Goal: Task Accomplishment & Management: Use online tool/utility

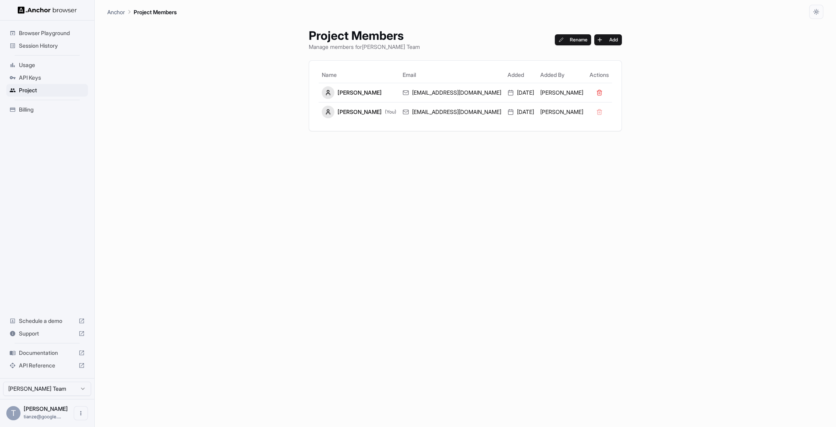
click at [38, 362] on span "API Reference" at bounding box center [47, 366] width 56 height 8
click at [33, 79] on span "API Keys" at bounding box center [52, 78] width 66 height 8
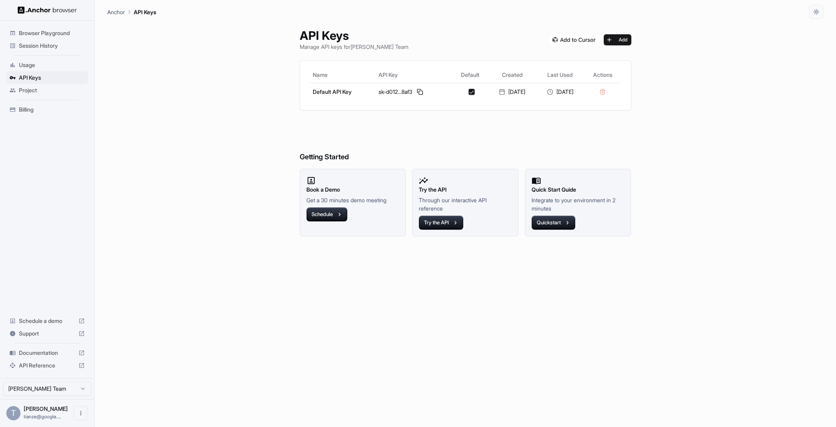
click at [54, 47] on span "Session History" at bounding box center [52, 46] width 66 height 8
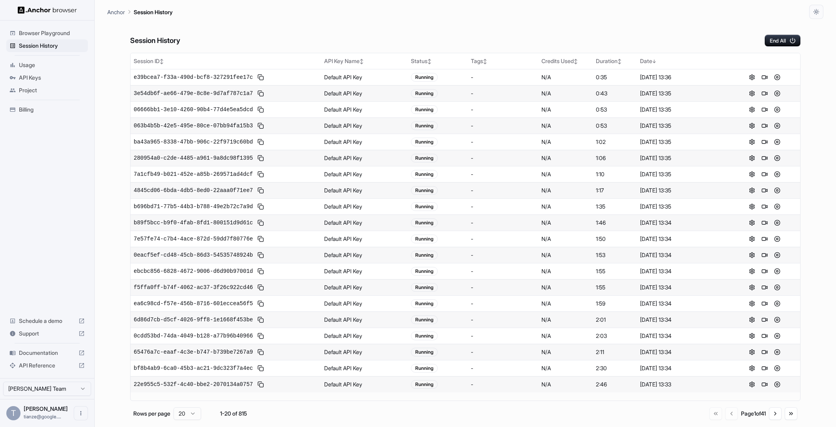
scroll to position [33, 0]
click at [776, 420] on button "Go to next page" at bounding box center [775, 414] width 13 height 13
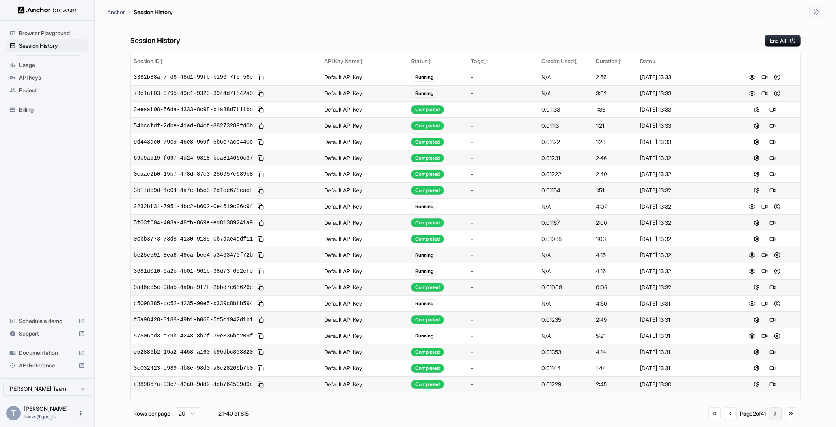
click at [776, 420] on button "Go to next page" at bounding box center [775, 414] width 13 height 13
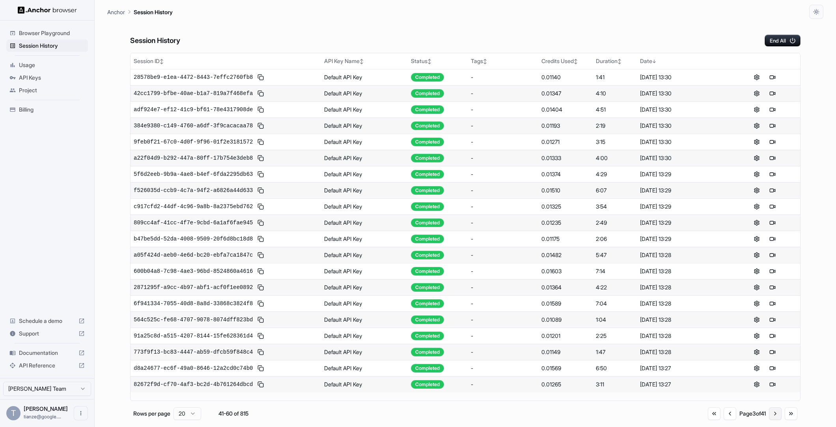
click at [775, 419] on button "Go to next page" at bounding box center [775, 414] width 13 height 13
click at [724, 420] on button "Go to previous page" at bounding box center [730, 414] width 13 height 13
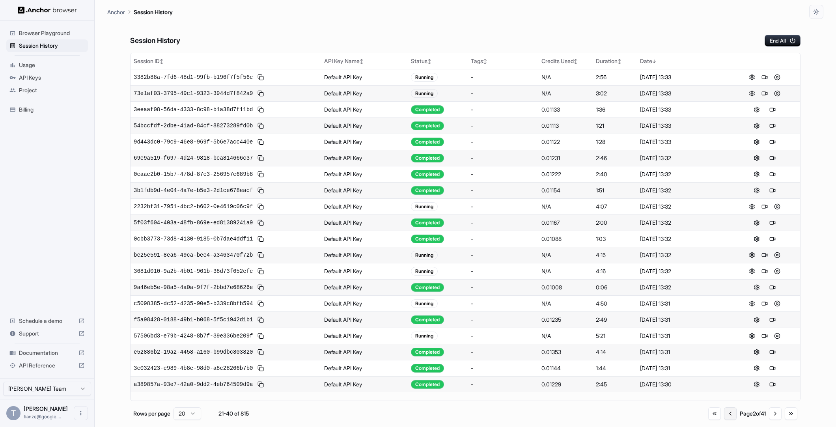
click at [724, 420] on button "Go to previous page" at bounding box center [730, 414] width 13 height 13
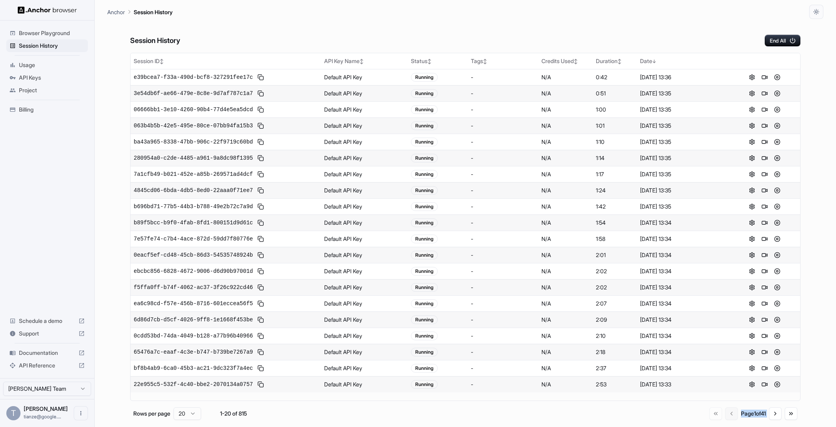
click at [716, 420] on div "Go to first page Go to previous page Page 1 of 41 Go to next page Go to last pa…" at bounding box center [754, 414] width 88 height 13
click at [718, 420] on div "Go to first page Go to previous page Page 1 of 41 Go to next page Go to last pa…" at bounding box center [754, 414] width 88 height 13
click at [497, 31] on div "Session History End All" at bounding box center [465, 33] width 671 height 28
click at [772, 420] on button "Go to next page" at bounding box center [775, 414] width 13 height 13
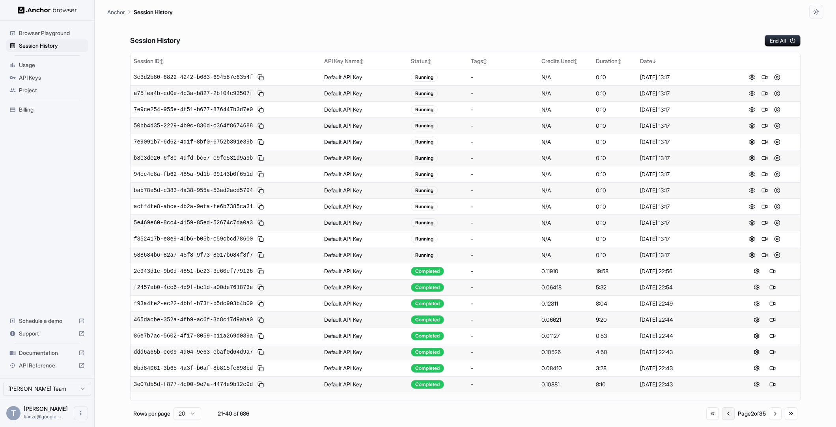
click at [722, 420] on button "Go to previous page" at bounding box center [728, 414] width 13 height 13
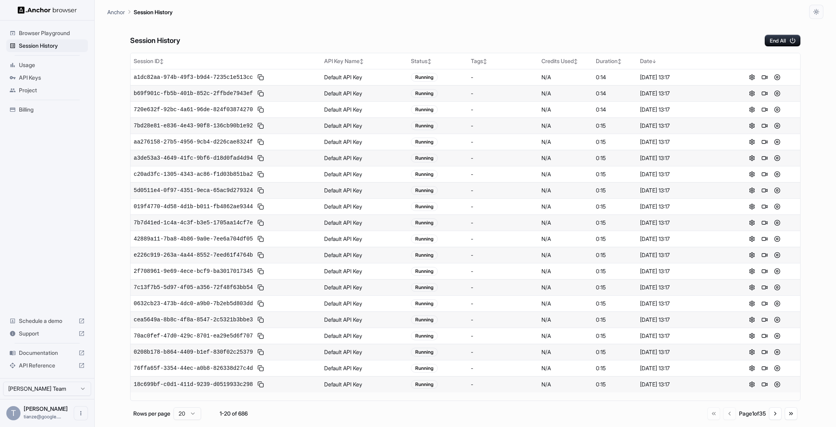
click at [621, 25] on div "Session History End All" at bounding box center [465, 33] width 671 height 28
click at [773, 114] on button at bounding box center [772, 109] width 9 height 9
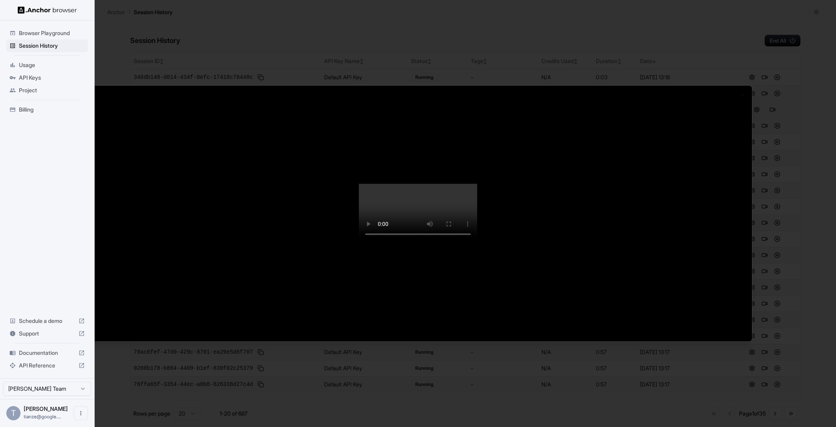
click at [798, 278] on div at bounding box center [418, 213] width 836 height 427
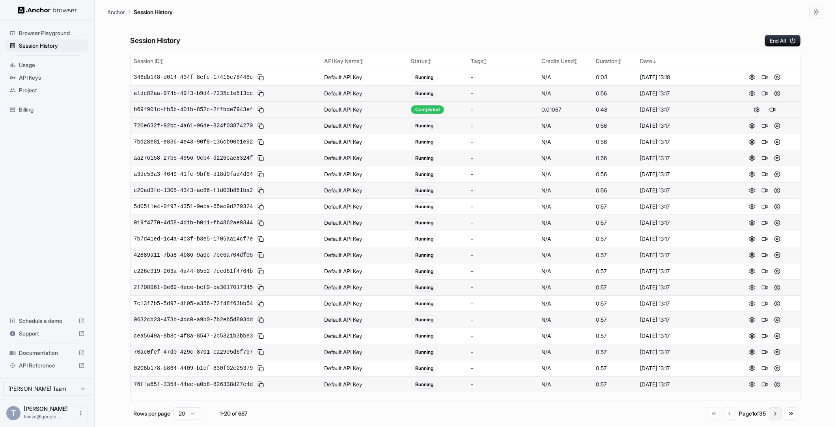
click at [772, 420] on button "Go to next page" at bounding box center [775, 414] width 13 height 13
click at [772, 163] on button at bounding box center [772, 157] width 9 height 9
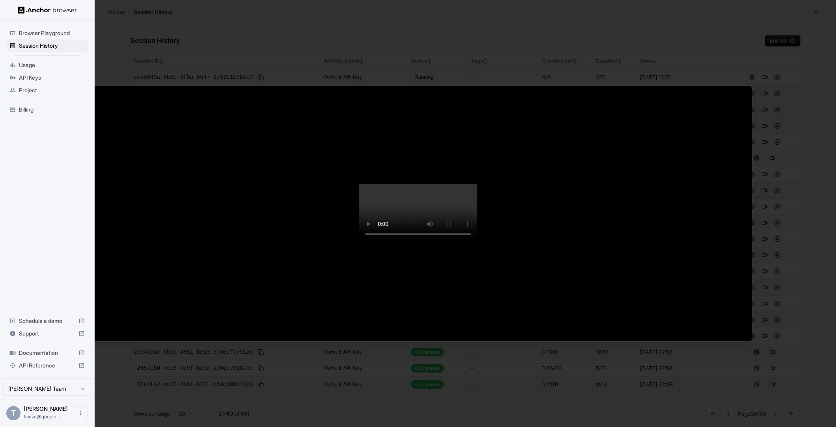
click at [787, 293] on div at bounding box center [418, 213] width 836 height 427
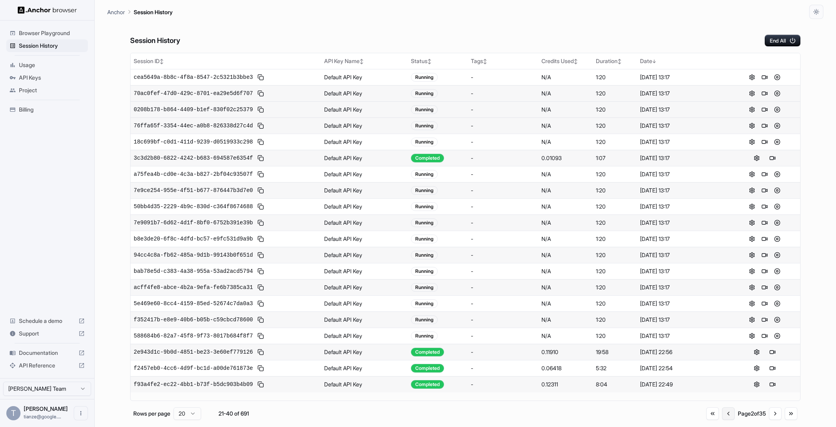
click at [722, 417] on button "Go to previous page" at bounding box center [728, 414] width 13 height 13
click at [771, 420] on button "Go to next page" at bounding box center [775, 414] width 13 height 13
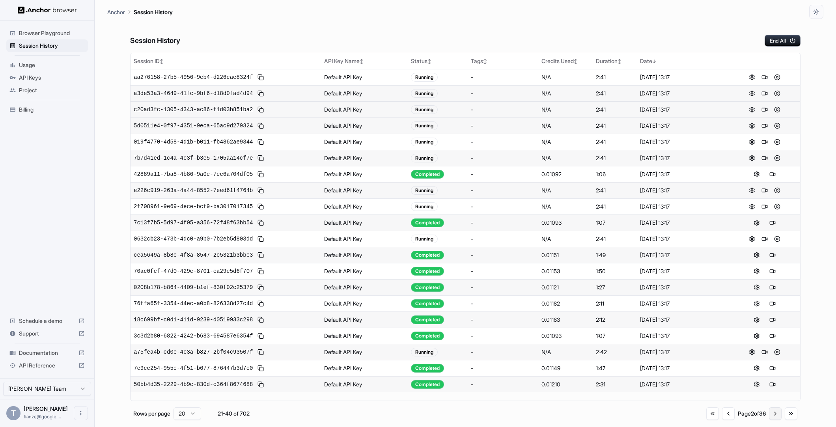
click at [771, 420] on button "Go to next page" at bounding box center [775, 414] width 13 height 13
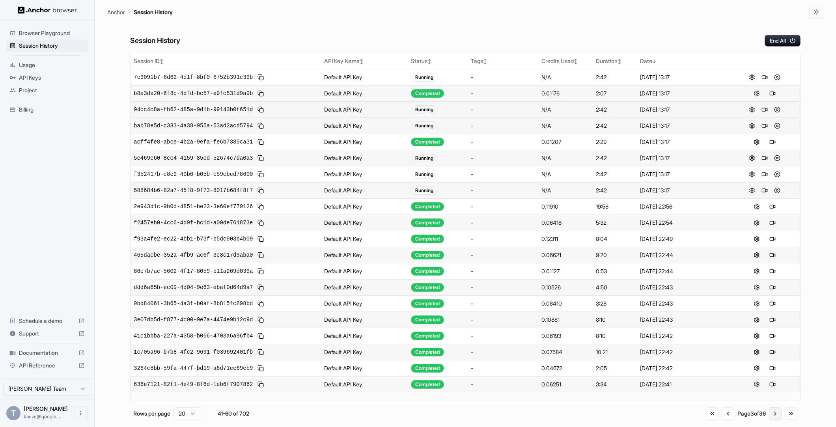
click at [771, 420] on button "Go to next page" at bounding box center [775, 414] width 13 height 13
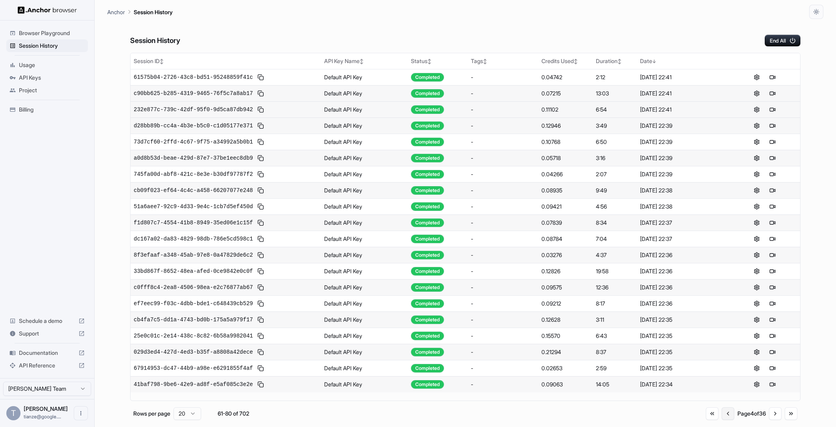
click at [722, 420] on button "Go to previous page" at bounding box center [728, 414] width 13 height 13
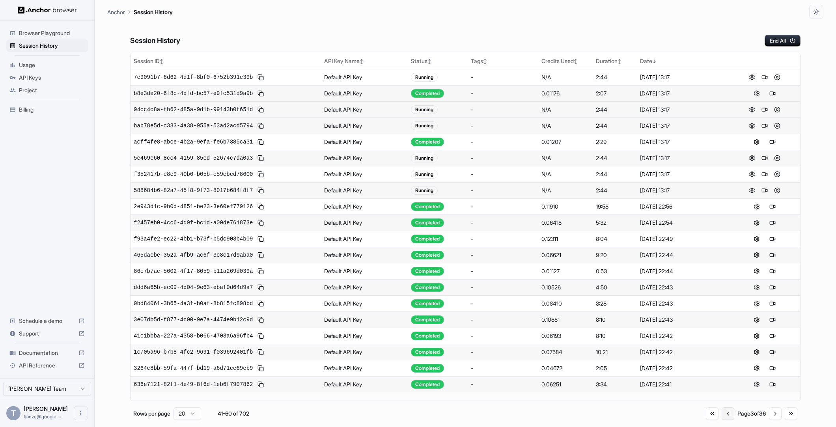
click at [722, 420] on button "Go to previous page" at bounding box center [728, 414] width 13 height 13
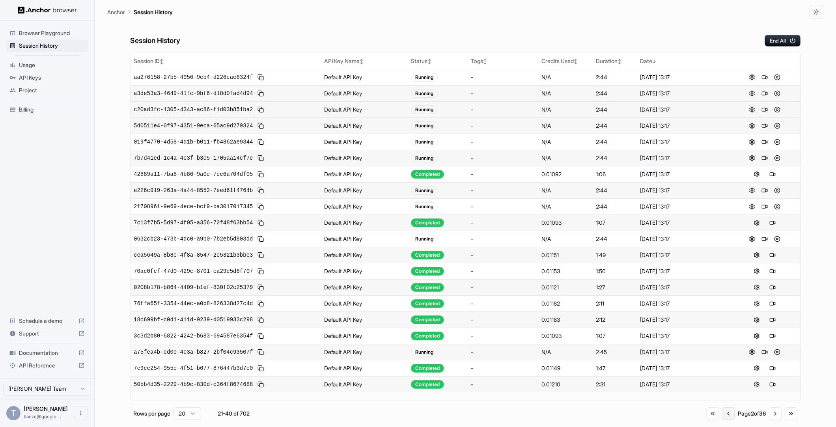
click at [722, 420] on button "Go to previous page" at bounding box center [728, 414] width 13 height 13
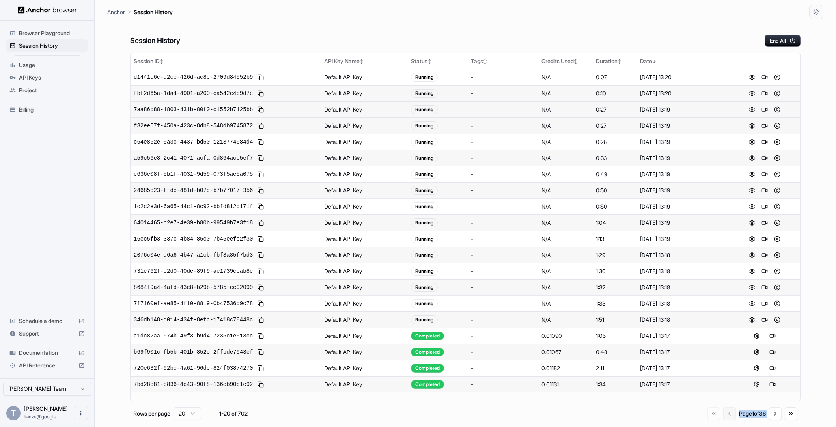
click at [717, 420] on div "Go to first page Go to previous page Page 1 of 36 Go to next page Go to last pa…" at bounding box center [753, 414] width 90 height 13
click at [739, 418] on div "Page 1 of 36" at bounding box center [752, 414] width 27 height 8
click at [28, 110] on span "Billing" at bounding box center [52, 110] width 66 height 8
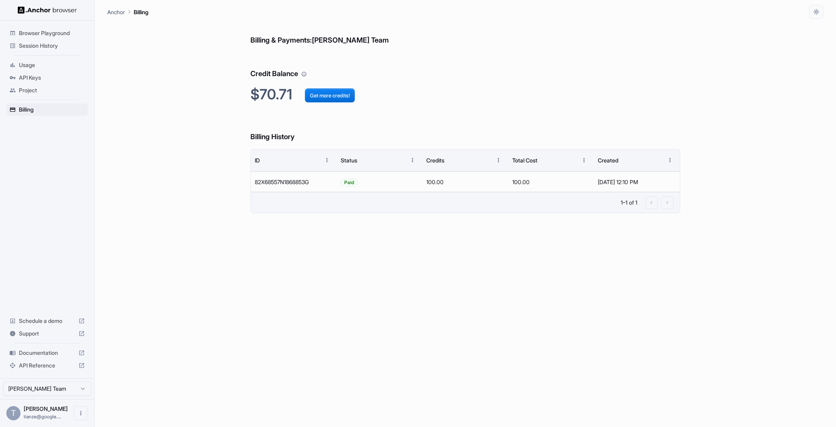
click at [55, 49] on span "Session History" at bounding box center [52, 46] width 66 height 8
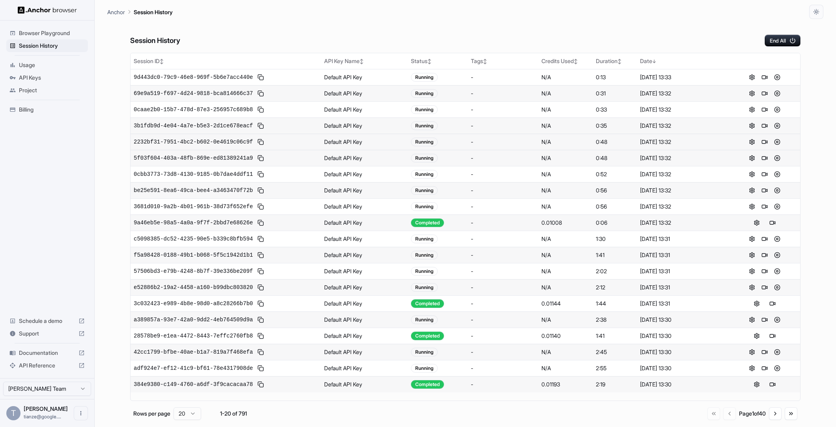
scroll to position [33, 0]
click at [772, 218] on button at bounding box center [772, 222] width 9 height 9
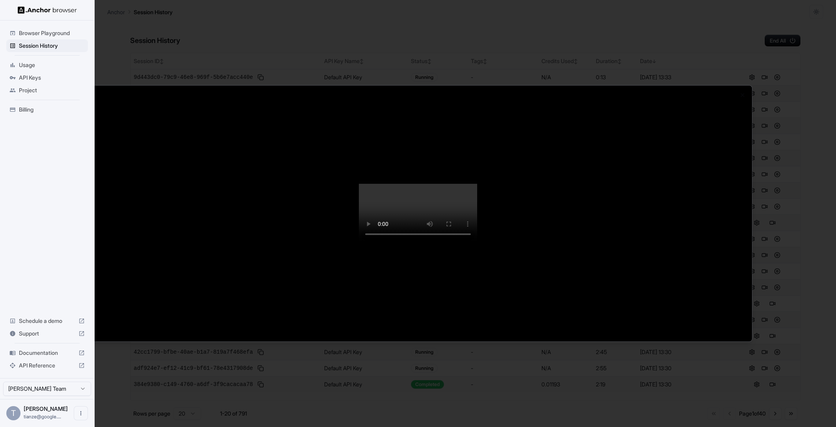
click at [793, 256] on div at bounding box center [418, 213] width 836 height 427
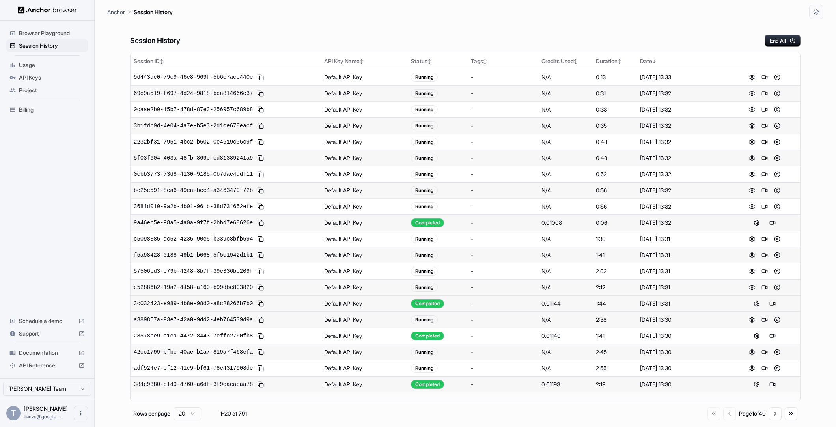
click at [771, 305] on button at bounding box center [772, 303] width 9 height 9
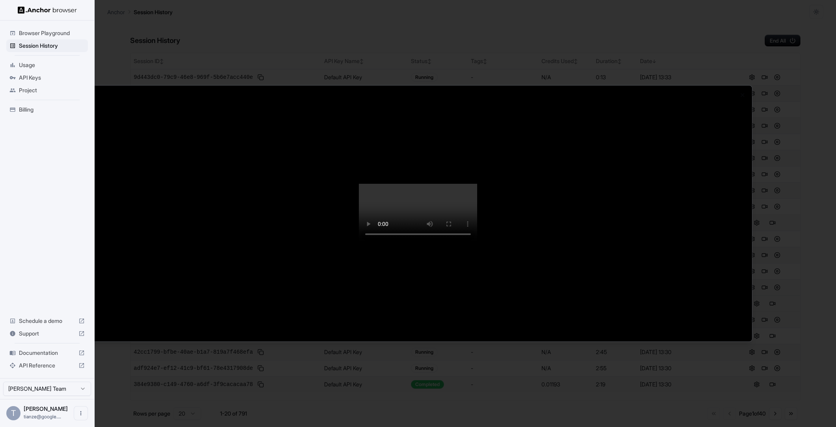
drag, startPoint x: 750, startPoint y: 371, endPoint x: 780, endPoint y: 366, distance: 31.2
click at [755, 370] on body "Browser Playground Session History Usage API Keys Project Billing Schedule a de…" at bounding box center [418, 213] width 836 height 427
click at [787, 364] on div at bounding box center [418, 213] width 836 height 427
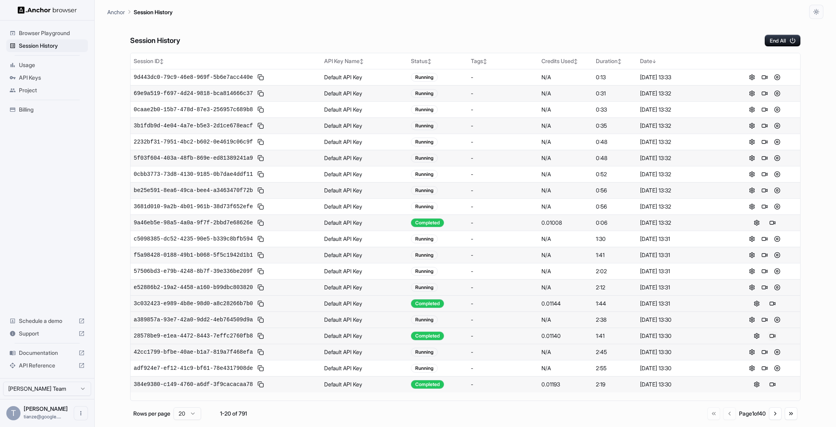
click at [773, 340] on button at bounding box center [772, 335] width 9 height 9
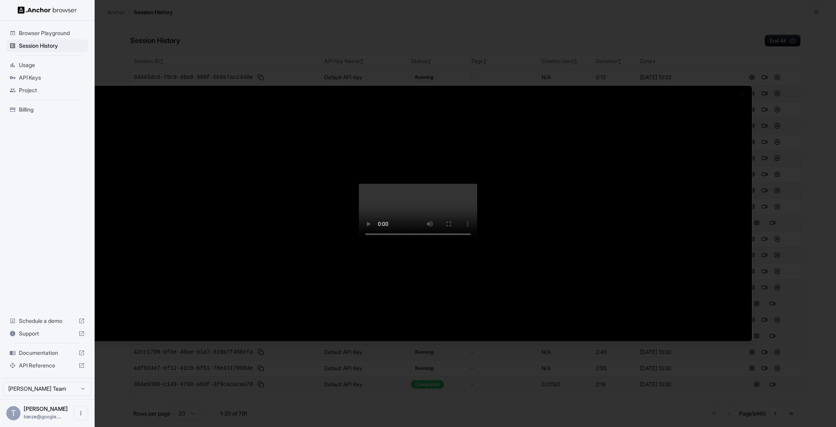
click at [177, 400] on div at bounding box center [418, 213] width 836 height 427
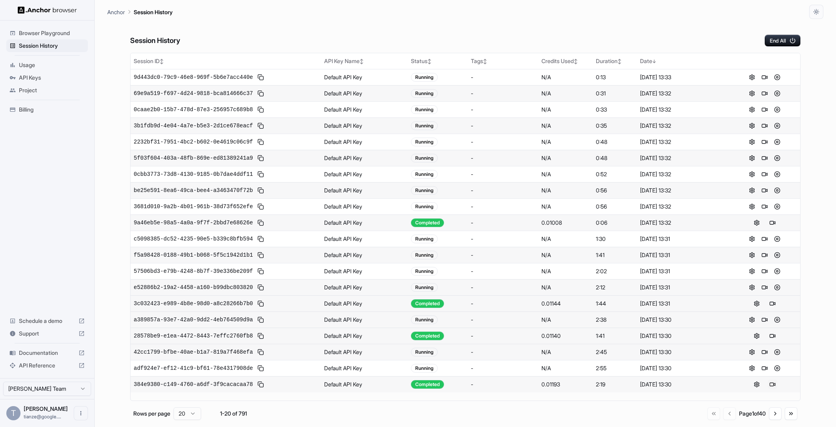
click at [768, 389] on button at bounding box center [772, 384] width 9 height 9
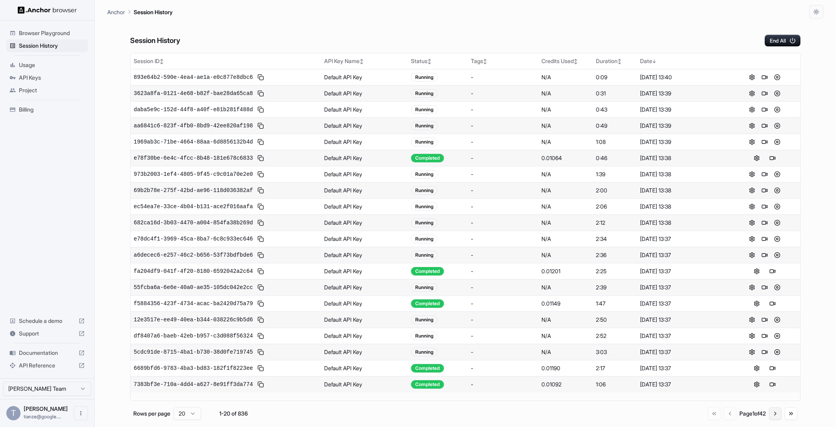
click at [771, 417] on button "Go to next page" at bounding box center [775, 414] width 13 height 13
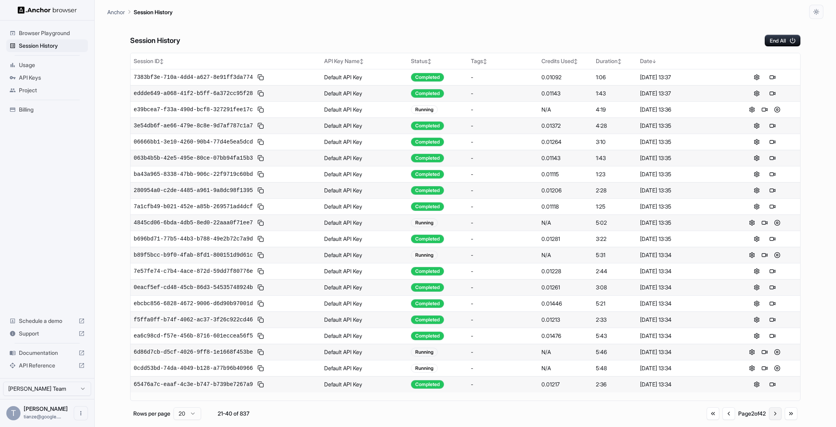
click at [771, 417] on button "Go to next page" at bounding box center [775, 414] width 13 height 13
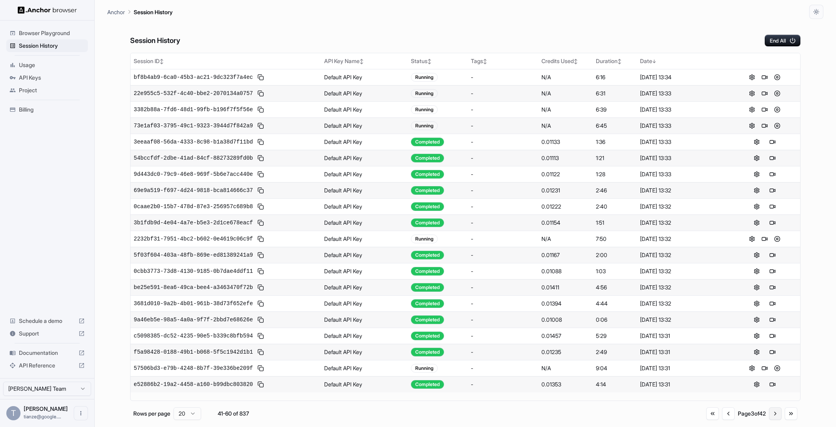
click at [771, 417] on button "Go to next page" at bounding box center [775, 414] width 13 height 13
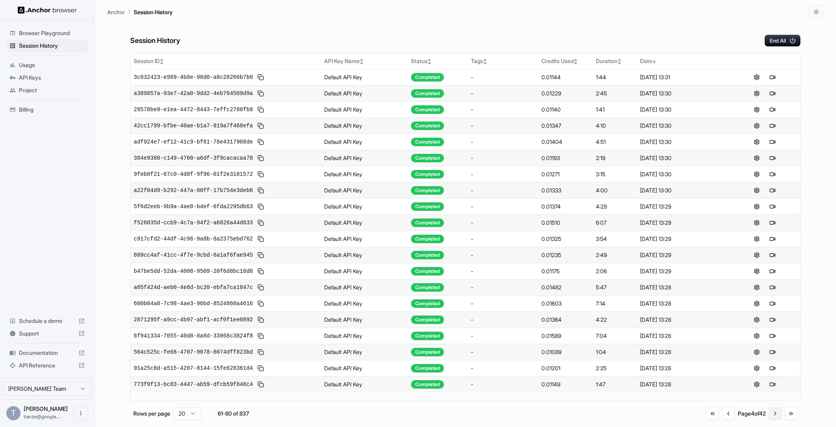
click at [771, 417] on button "Go to next page" at bounding box center [775, 414] width 13 height 13
click at [771, 416] on button "Go to next page" at bounding box center [775, 414] width 13 height 13
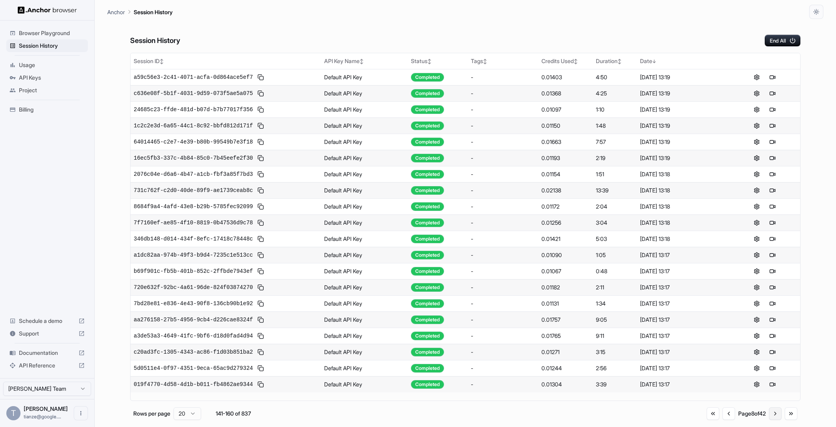
click at [770, 420] on button "Go to next page" at bounding box center [775, 414] width 13 height 13
click at [769, 419] on button "Go to next page" at bounding box center [775, 414] width 13 height 13
click at [705, 418] on button "Go to first page" at bounding box center [711, 414] width 13 height 13
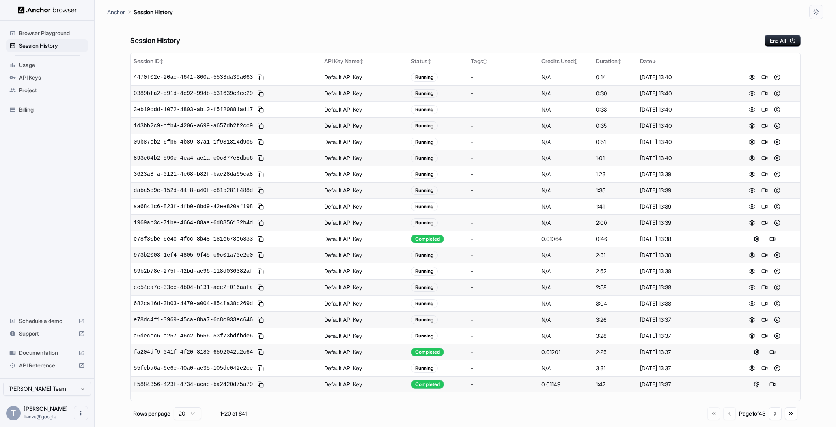
click at [50, 114] on span "Billing" at bounding box center [52, 110] width 66 height 8
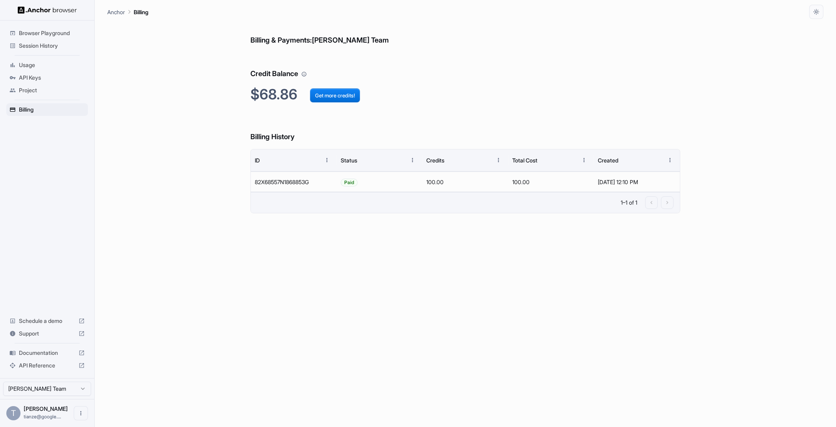
click at [42, 50] on span "Session History" at bounding box center [52, 46] width 66 height 8
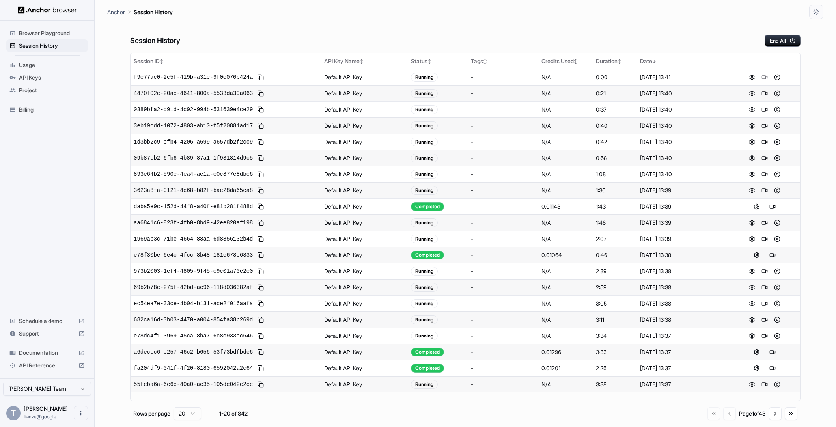
click at [565, 30] on div "Session History End All" at bounding box center [465, 33] width 671 height 28
click at [771, 357] on button at bounding box center [772, 352] width 9 height 9
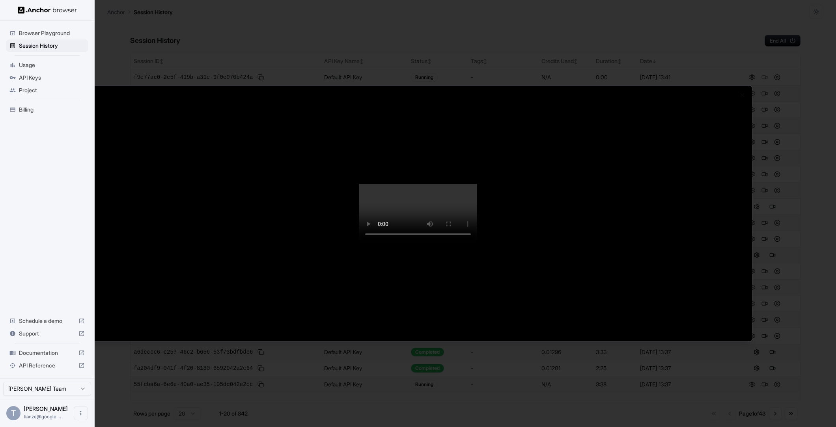
click at [813, 128] on div at bounding box center [418, 213] width 836 height 427
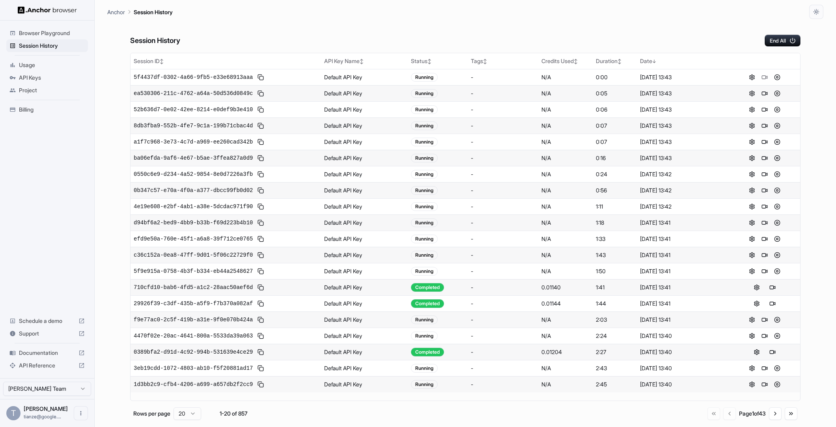
click at [50, 385] on html "Browser Playground Session History Usage API Keys Project Billing Schedule a de…" at bounding box center [418, 213] width 836 height 427
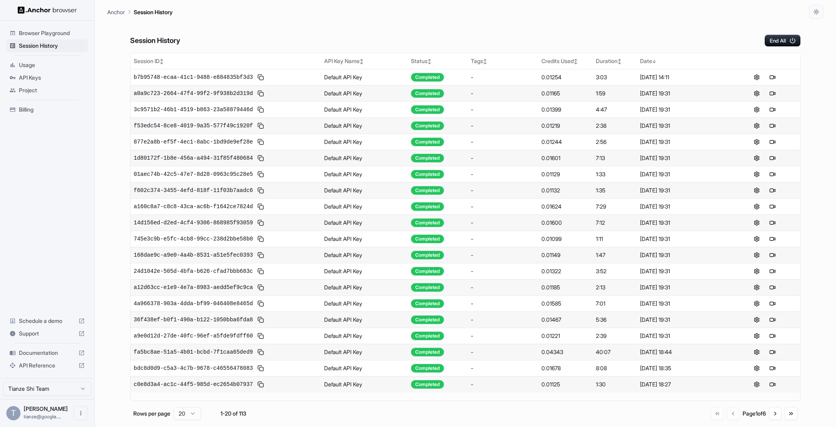
click at [63, 195] on div "Browser Playground Session History Usage API Keys Project Billing Schedule a de…" at bounding box center [47, 200] width 94 height 358
click at [321, 45] on div "Session History End All" at bounding box center [465, 33] width 671 height 28
click at [51, 31] on span "Browser Playground" at bounding box center [52, 33] width 66 height 8
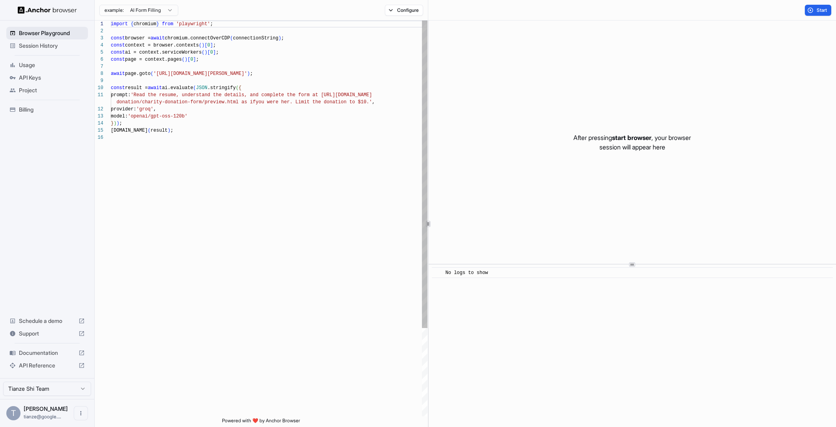
scroll to position [71, 0]
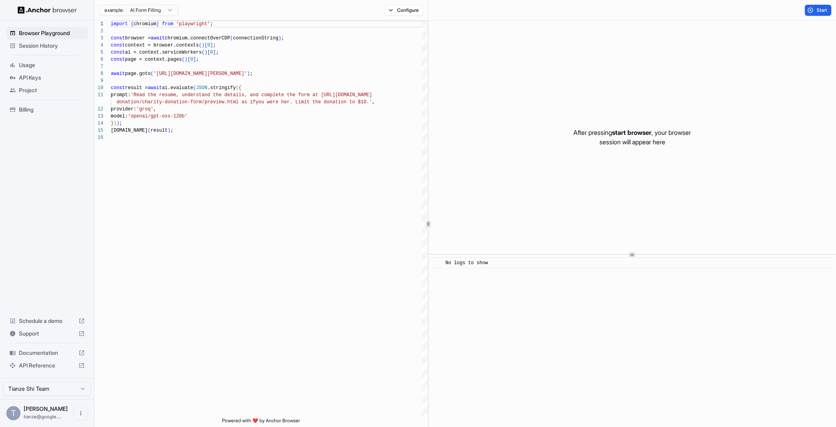
click at [550, 255] on div at bounding box center [633, 254] width 408 height 0
click at [395, 12] on button "Configure" at bounding box center [404, 10] width 38 height 11
click at [499, 85] on button "Select Profile..." at bounding box center [484, 80] width 79 height 11
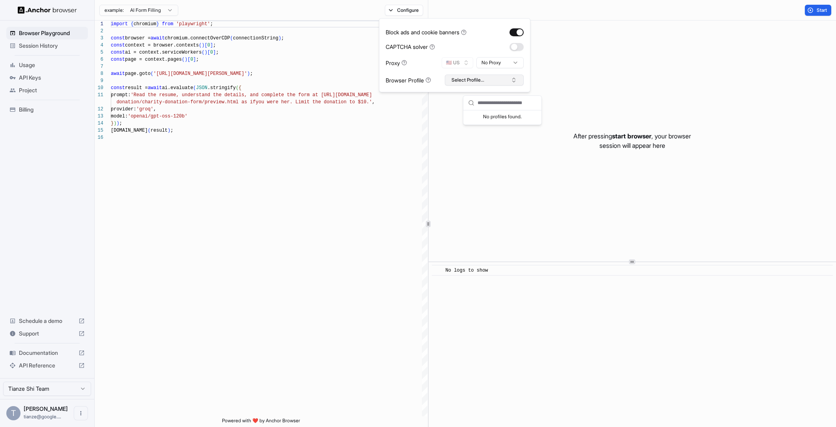
click at [500, 85] on button "Select Profile..." at bounding box center [484, 80] width 79 height 11
click at [508, 86] on button "Select Profile..." at bounding box center [484, 80] width 79 height 11
click at [700, 90] on div "After pressing start browser , your browser session will appear here" at bounding box center [633, 141] width 408 height 241
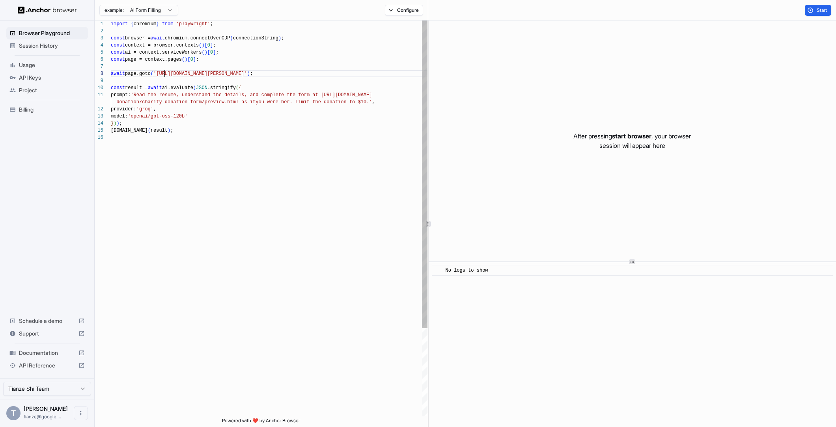
click at [166, 75] on div "import { chromium } from 'playwright' ; const browser = await chromium.connectO…" at bounding box center [269, 276] width 317 height 510
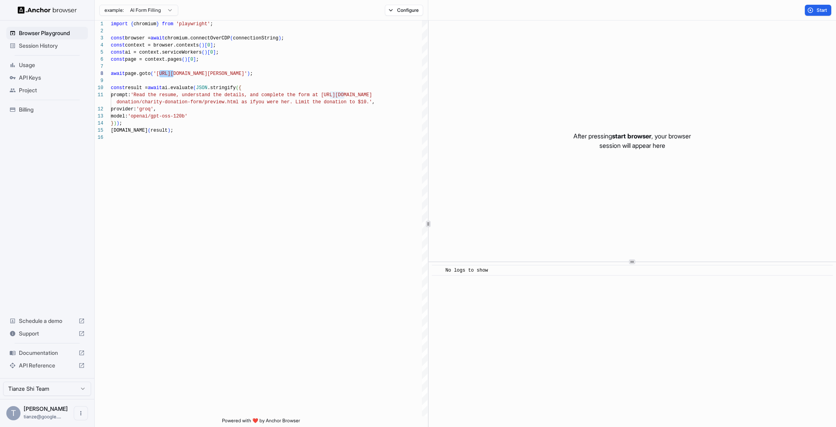
click at [132, 3] on div "example: AI Form Filling" at bounding box center [138, 9] width 79 height 13
click at [132, 9] on html "Browser Playground Session History Usage API Keys Project Billing Schedule a de…" at bounding box center [418, 213] width 836 height 427
click at [156, 166] on html "Browser Playground Session History Usage API Keys Project Billing Schedule a de…" at bounding box center [418, 213] width 836 height 427
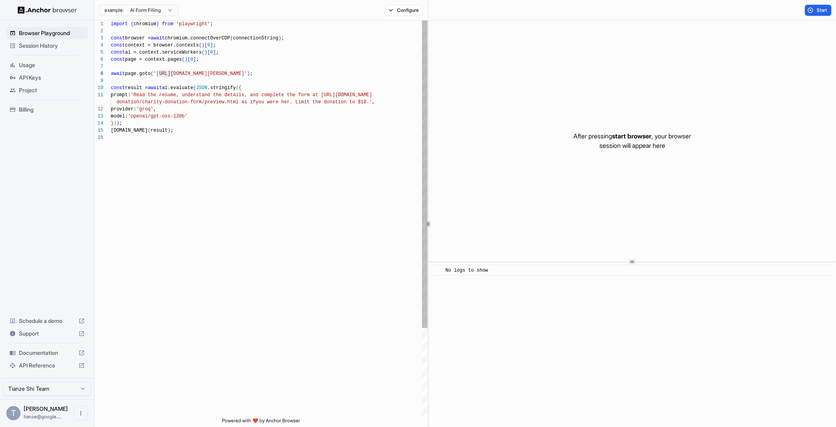
click at [194, 140] on div "import { chromium } from 'playwright' ; const browser = await chromium.connectO…" at bounding box center [269, 276] width 317 height 510
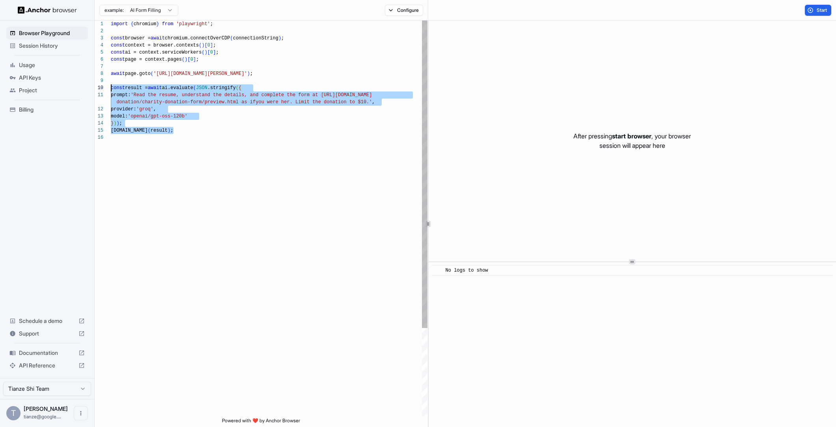
scroll to position [64, 0]
drag, startPoint x: 192, startPoint y: 135, endPoint x: 69, endPoint y: 88, distance: 131.5
click at [111, 88] on div "import { chromium } from 'playwright' ; const browser = await chromium.connectO…" at bounding box center [269, 276] width 317 height 510
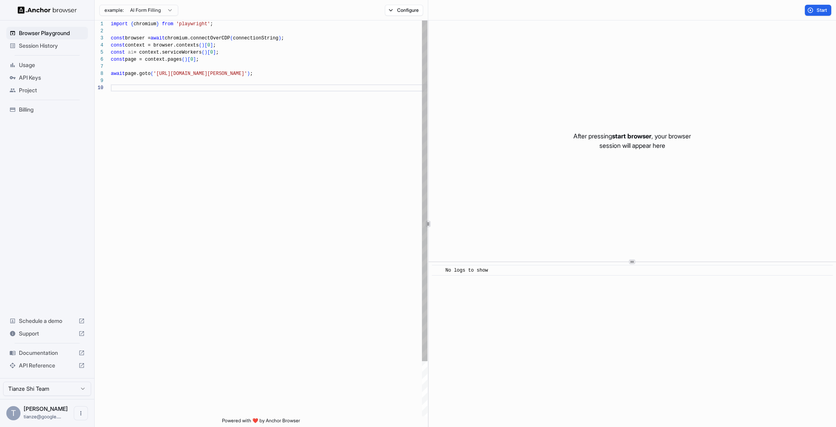
click at [168, 75] on div "import { chromium } from 'playwright' ; const browser = await chromium.connectO…" at bounding box center [269, 251] width 317 height 460
drag, startPoint x: 168, startPoint y: 75, endPoint x: 260, endPoint y: 75, distance: 91.1
click at [260, 75] on div "import { chromium } from 'playwright' ; const browser = await chromium.connectO…" at bounding box center [269, 251] width 317 height 460
click at [110, 72] on div at bounding box center [103, 73] width 16 height 7
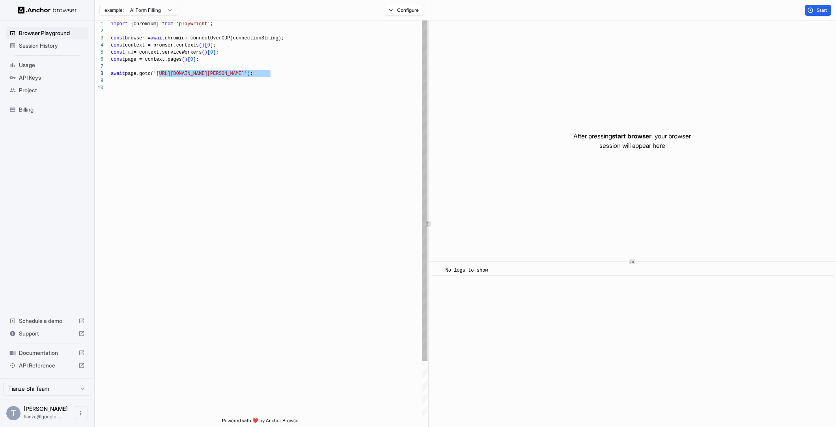
click at [111, 74] on span "await" at bounding box center [118, 74] width 14 height 6
click at [119, 75] on div "import { chromium } from 'playwright' ; const browser = await chromium.connectO…" at bounding box center [269, 251] width 317 height 460
click at [113, 75] on div "import { chromium } from 'playwright' ; const browser = await chromium.connectO…" at bounding box center [269, 251] width 317 height 460
click at [378, 79] on div "import { chromium } from 'playwright' ; const browser = await chromium.connectO…" at bounding box center [269, 251] width 317 height 460
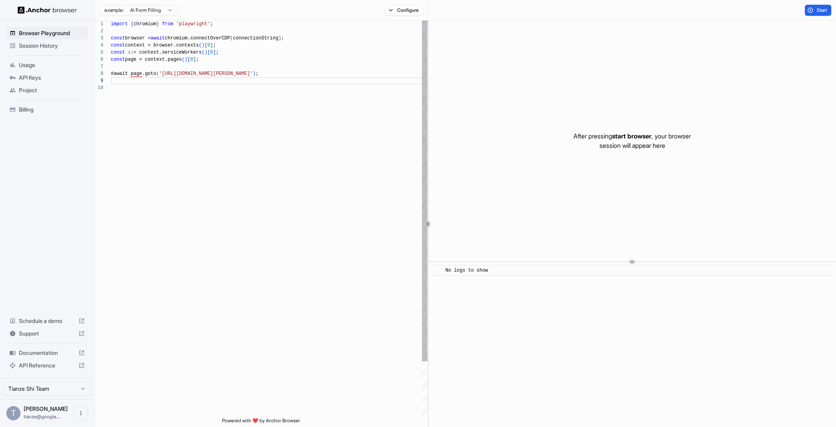
click at [113, 75] on div "import { chromium } from 'playwright' ; const browser = await chromium.connectO…" at bounding box center [269, 251] width 317 height 460
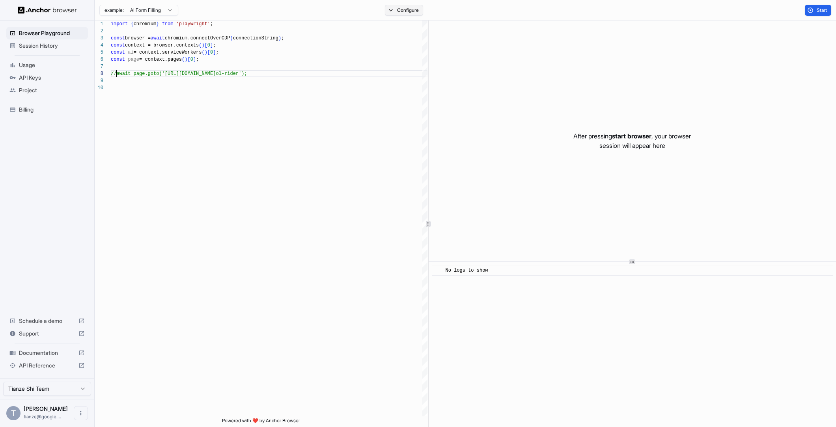
type textarea "**********"
click at [405, 13] on button "Configure" at bounding box center [404, 10] width 38 height 11
click at [518, 86] on button "Select Profile..." at bounding box center [484, 80] width 79 height 11
click at [507, 102] on input "text" at bounding box center [507, 103] width 59 height 14
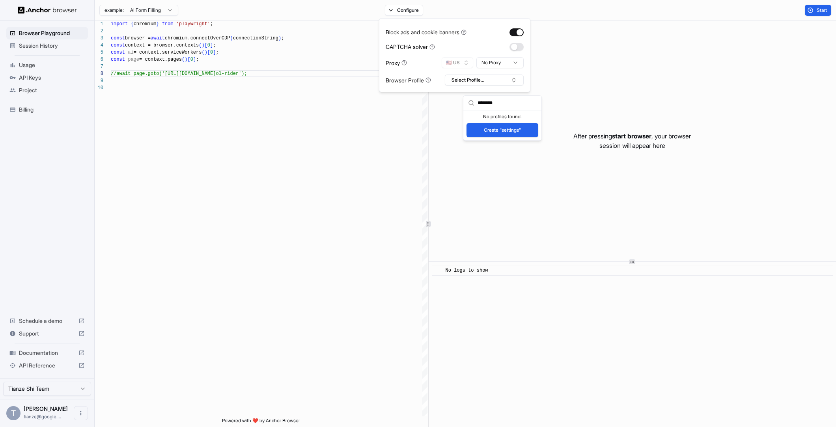
type input "********"
click at [508, 134] on button "Create "settings"" at bounding box center [503, 130] width 72 height 14
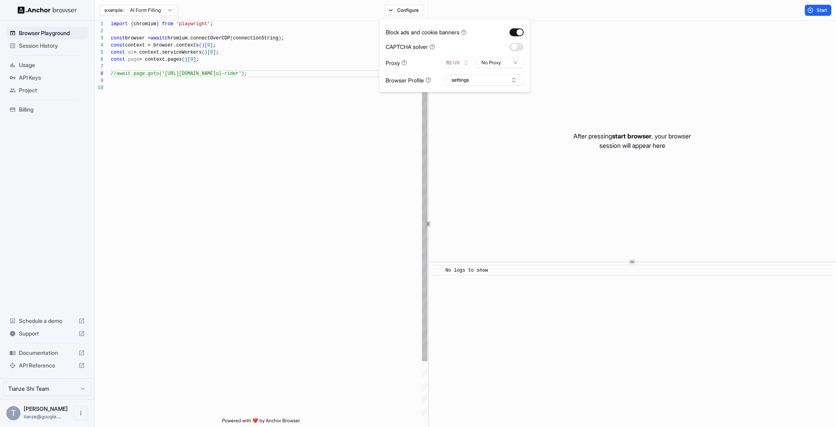
click at [373, 134] on div "import { chromium } from 'playwright' ; const browser = await chromium.connectO…" at bounding box center [269, 251] width 317 height 460
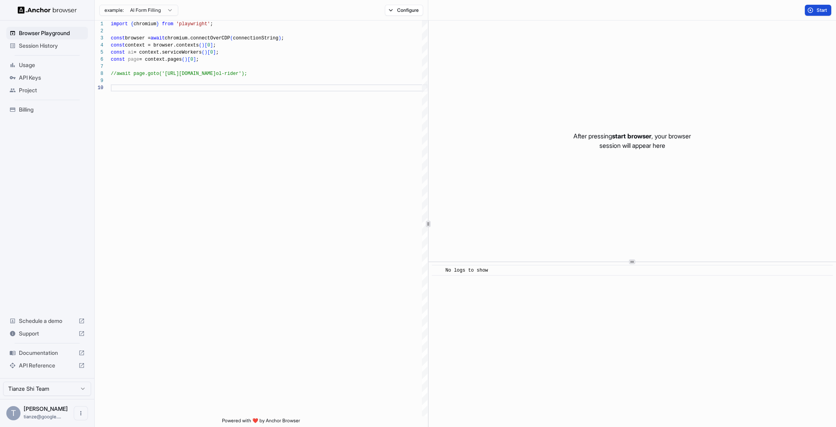
click at [817, 7] on span "Start" at bounding box center [822, 10] width 11 height 6
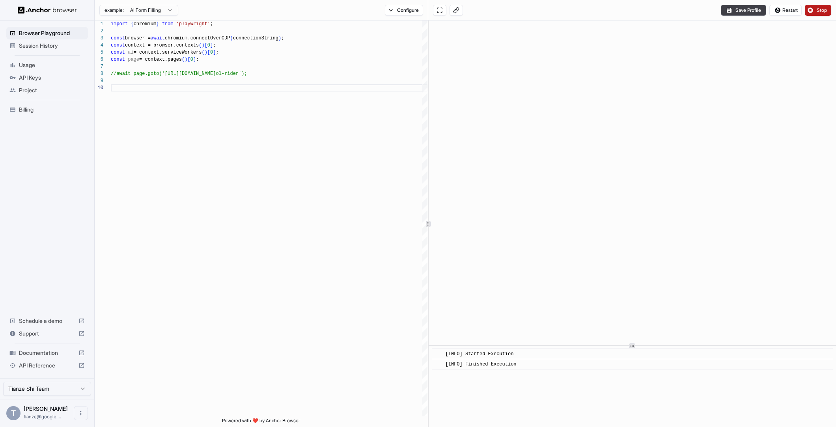
click at [644, 404] on div "​ [INFO] Started Execution ​ [INFO] Finished Execution" at bounding box center [633, 224] width 408 height 407
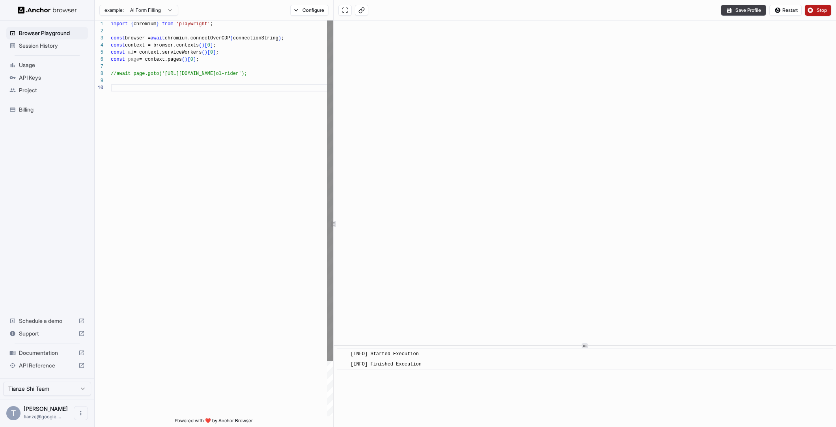
click at [333, 226] on div "**********" at bounding box center [466, 224] width 742 height 407
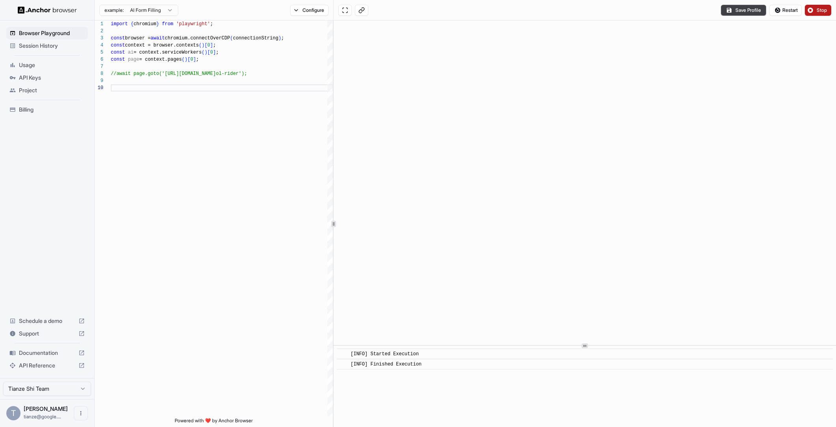
click at [824, 13] on span "Stop" at bounding box center [822, 10] width 11 height 6
click at [548, 167] on div "After pressing start browser , your browser session will appear here" at bounding box center [585, 183] width 503 height 325
click at [37, 48] on span "Session History" at bounding box center [52, 46] width 66 height 8
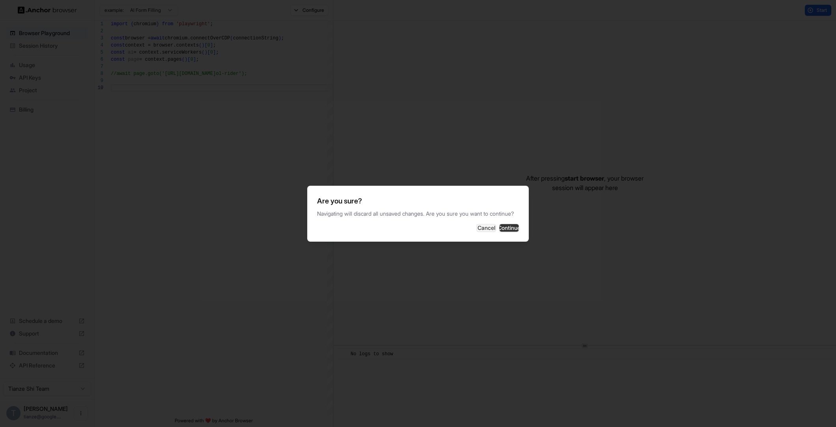
click at [512, 232] on button "Continue" at bounding box center [509, 228] width 20 height 8
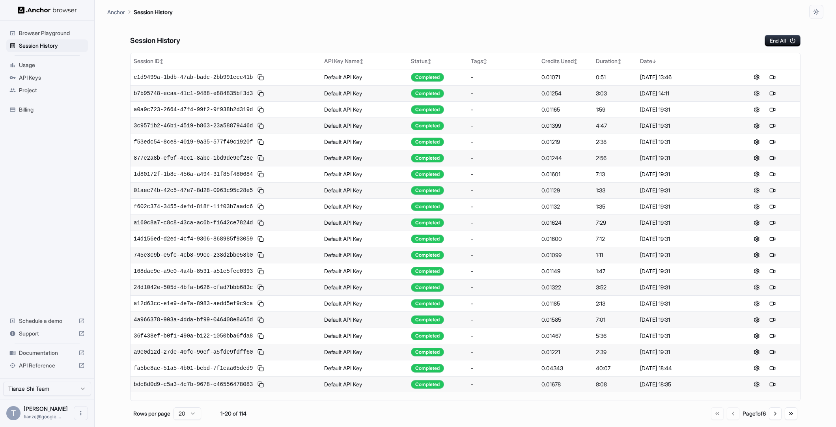
click at [58, 37] on span "Browser Playground" at bounding box center [52, 33] width 66 height 8
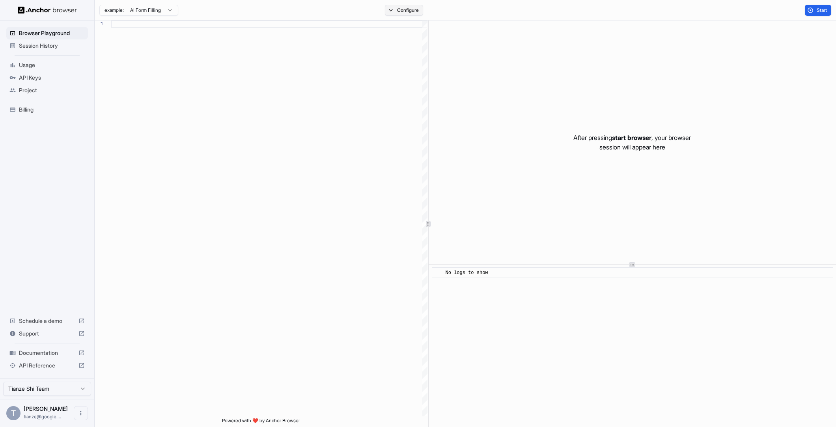
scroll to position [71, 0]
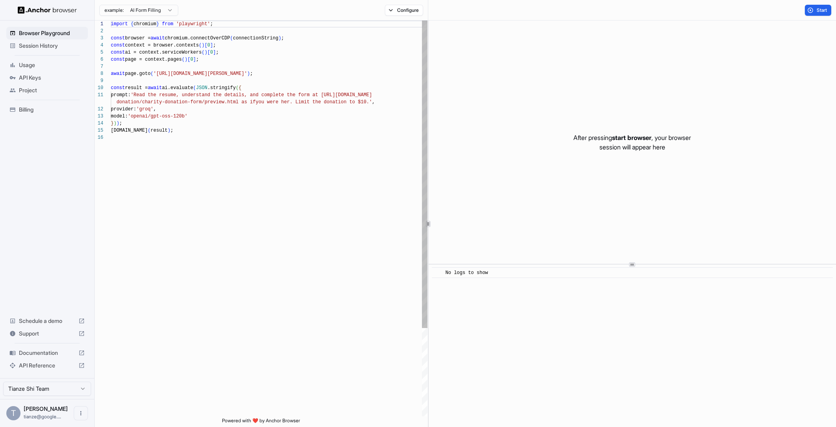
click at [174, 135] on div "import { chromium } from 'playwright' ; const browser = await chromium.connectO…" at bounding box center [269, 276] width 317 height 510
click at [187, 126] on div "import { chromium } from 'playwright' ; const browser = await chromium.connectO…" at bounding box center [269, 276] width 317 height 510
click at [186, 131] on div "import { chromium } from 'playwright' ; const browser = await chromium.connectO…" at bounding box center [269, 276] width 317 height 510
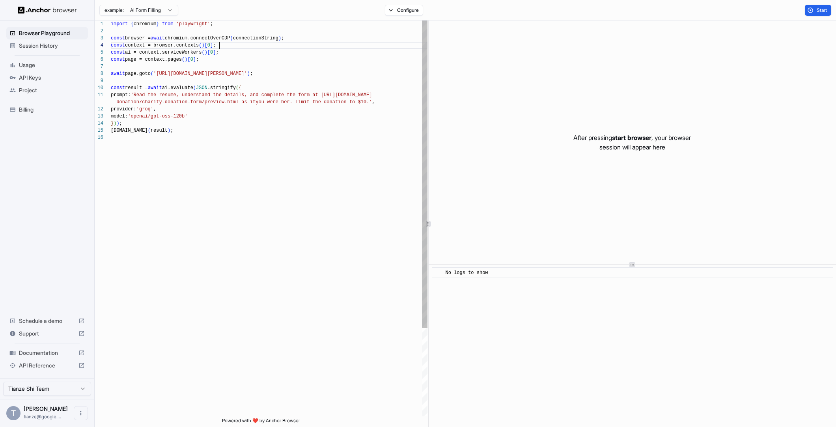
scroll to position [21, 0]
click at [232, 47] on div "import { chromium } from 'playwright' ; const browser = await chromium.connectO…" at bounding box center [269, 276] width 317 height 510
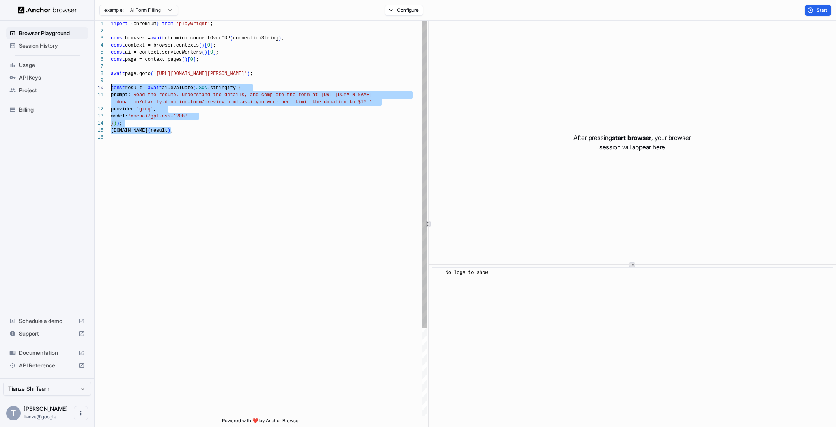
drag, startPoint x: 225, startPoint y: 130, endPoint x: 88, endPoint y: 88, distance: 143.0
click at [111, 88] on div "import { chromium } from 'playwright' ; const browser = await chromium.connectO…" at bounding box center [269, 276] width 317 height 510
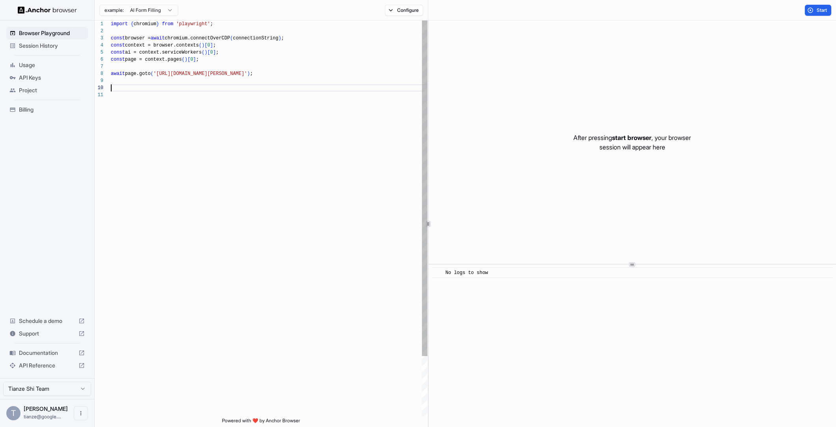
scroll to position [57, 0]
click at [195, 74] on div "import { chromium } from 'playwright' ; const browser = await chromium.connectO…" at bounding box center [269, 251] width 317 height 460
drag, startPoint x: 195, startPoint y: 74, endPoint x: 264, endPoint y: 71, distance: 68.7
click at [264, 71] on div "import { chromium } from 'playwright' ; const browser = await chromium.connectO…" at bounding box center [269, 251] width 317 height 460
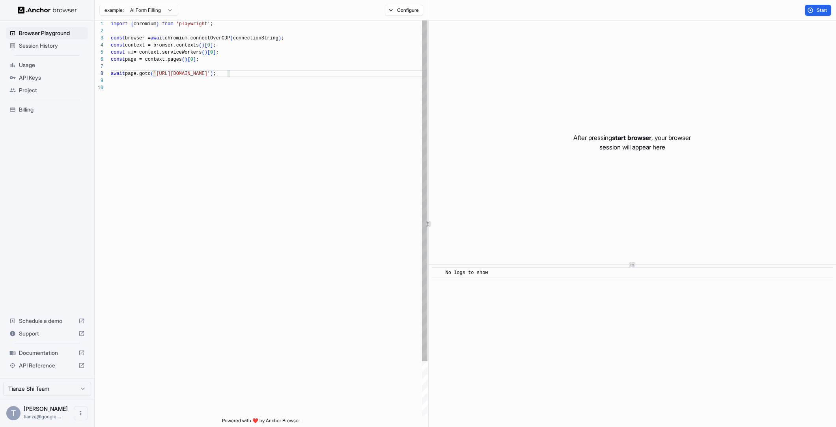
click at [213, 111] on div "import { chromium } from 'playwright' ; const browser = await chromium.connectO…" at bounding box center [269, 251] width 317 height 460
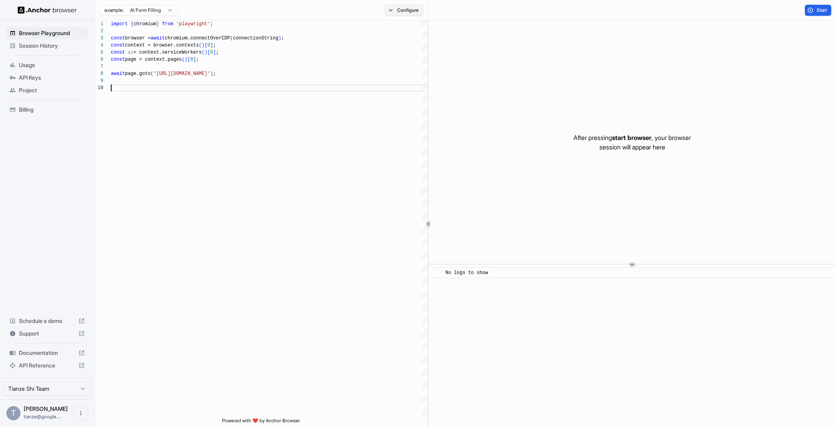
click at [394, 10] on button "Configure" at bounding box center [404, 10] width 38 height 11
click at [404, 9] on button "Configure" at bounding box center [404, 10] width 38 height 11
click at [817, 13] on span "Start" at bounding box center [822, 10] width 11 height 6
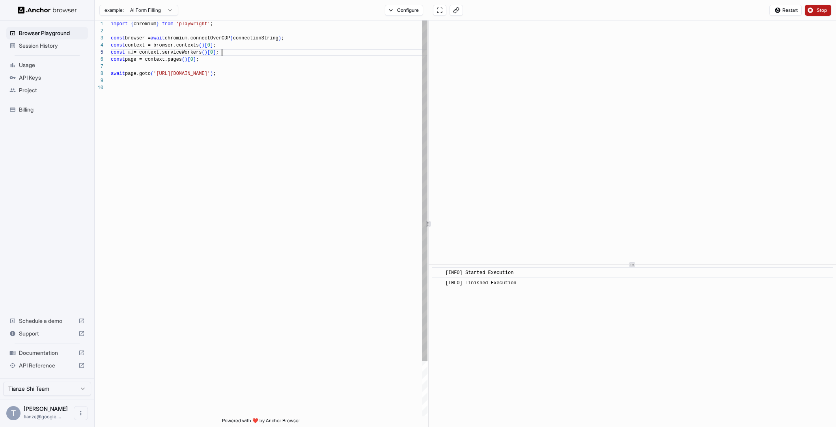
click at [242, 49] on div "import { chromium } from 'playwright' ; const browser = await chromium.connectO…" at bounding box center [269, 251] width 317 height 460
click at [243, 45] on div "import { chromium } from 'playwright' ; const browser = await chromium.connectO…" at bounding box center [269, 251] width 317 height 460
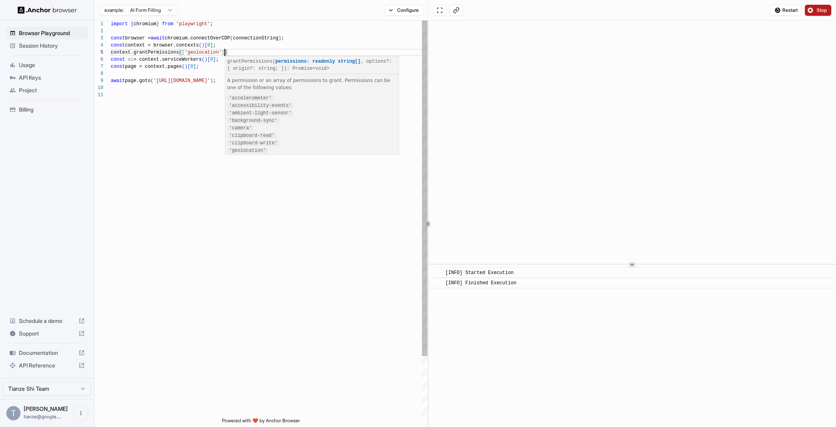
click at [243, 47] on div "import { chromium } from 'playwright' ; const browser = await chromium.connectO…" at bounding box center [269, 254] width 317 height 467
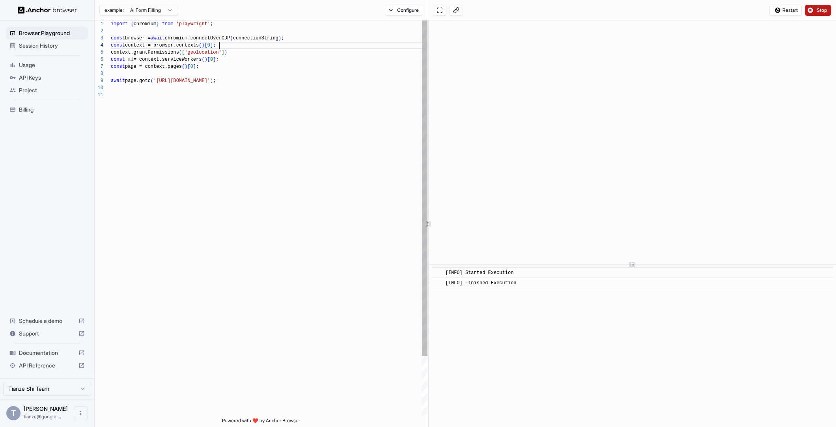
scroll to position [21, 0]
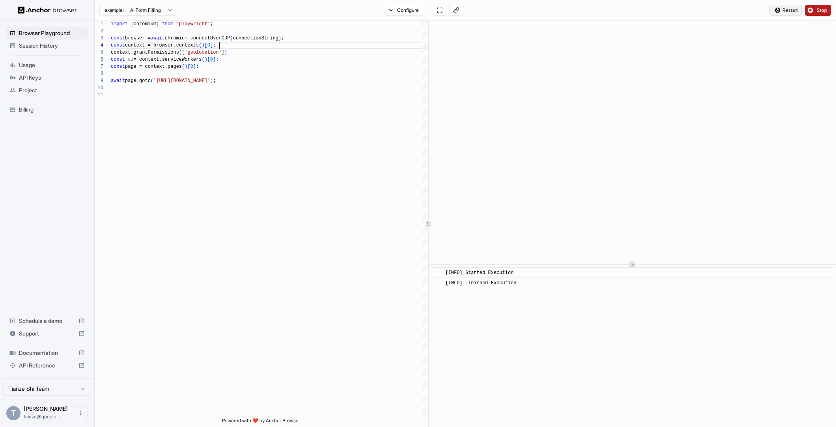
click at [772, 9] on button "Restart" at bounding box center [786, 10] width 32 height 11
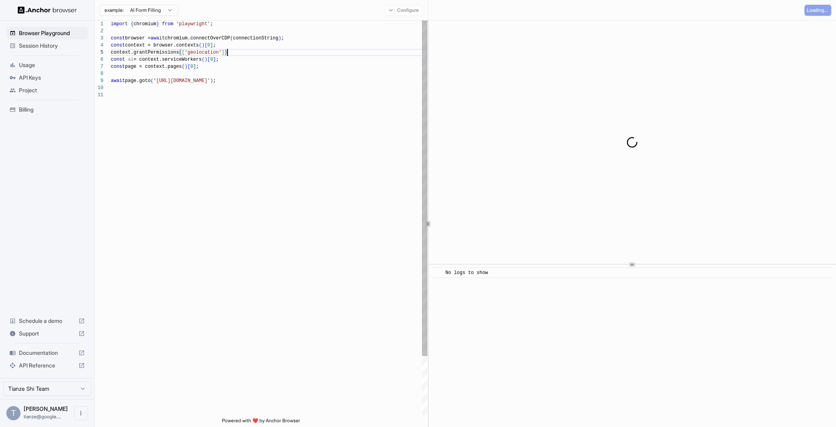
scroll to position [28, 0]
click at [253, 53] on div "import { chromium } from 'playwright' ; const browser = await chromium.connectO…" at bounding box center [269, 254] width 317 height 467
click at [248, 70] on div "import { chromium } from 'playwright' ; const browser = await chromium.connectO…" at bounding box center [269, 254] width 317 height 467
type textarea "**********"
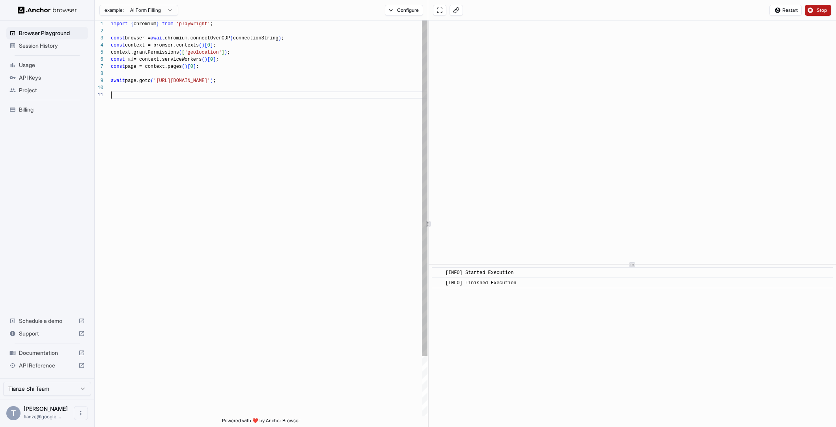
scroll to position [0, 0]
type textarea "**********"
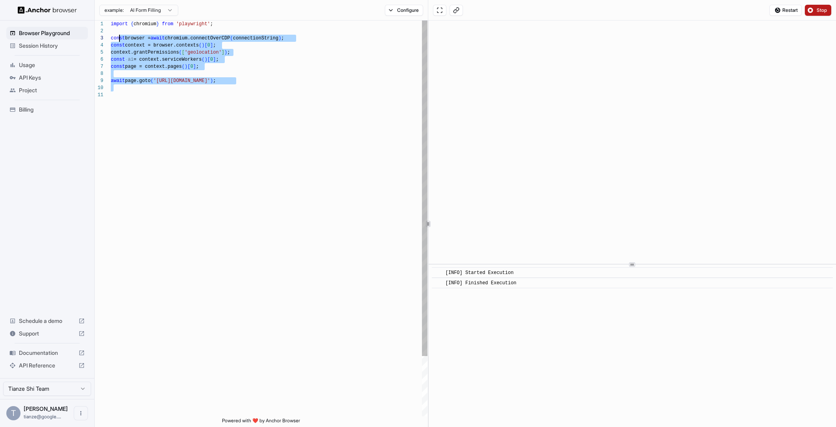
scroll to position [7, 0]
drag, startPoint x: 297, startPoint y: 146, endPoint x: 113, endPoint y: 30, distance: 217.6
click at [113, 30] on div "import { chromium } from 'playwright' ; const browser = await chromium.connectO…" at bounding box center [269, 254] width 317 height 467
click at [226, 99] on div "import { chromium } from 'playwright' ; const browser = await chromium.connectO…" at bounding box center [269, 254] width 317 height 467
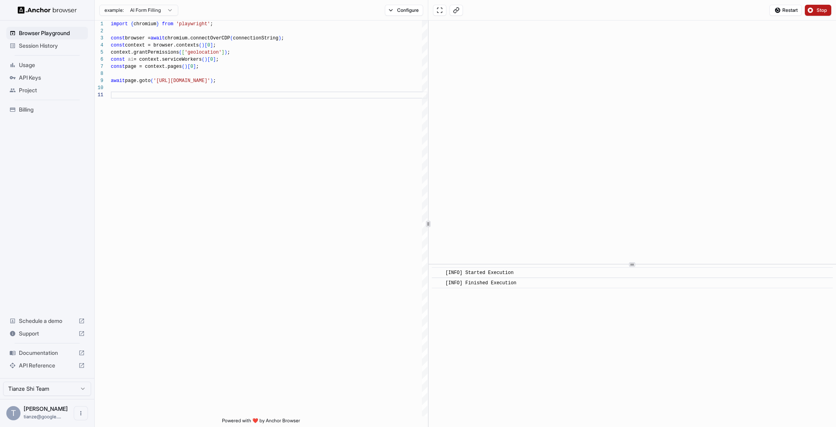
click at [824, 9] on span "Stop" at bounding box center [822, 10] width 11 height 6
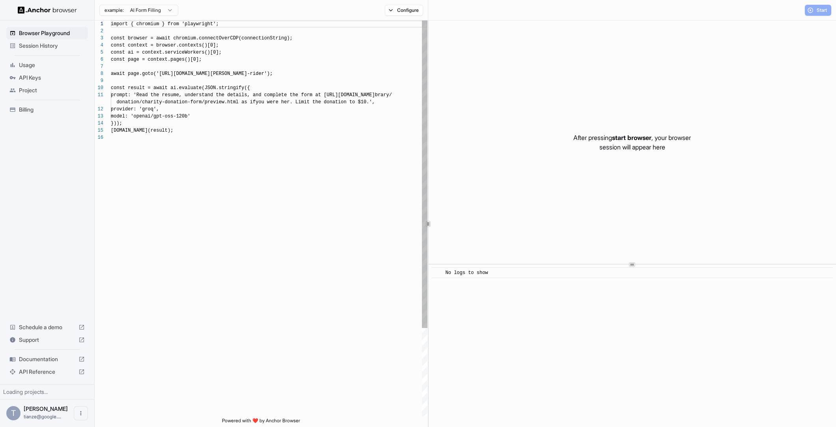
scroll to position [71, 0]
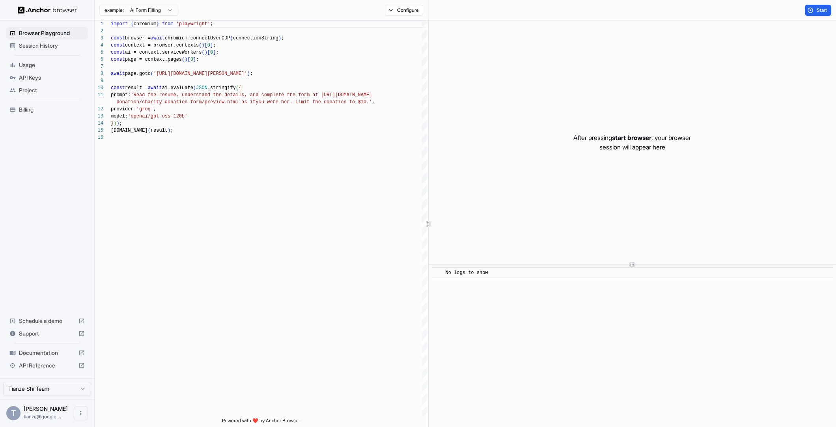
click at [45, 54] on ul "Browser Playground Session History Usage API Keys Project Billing" at bounding box center [47, 71] width 88 height 95
click at [50, 50] on span "Session History" at bounding box center [52, 46] width 66 height 8
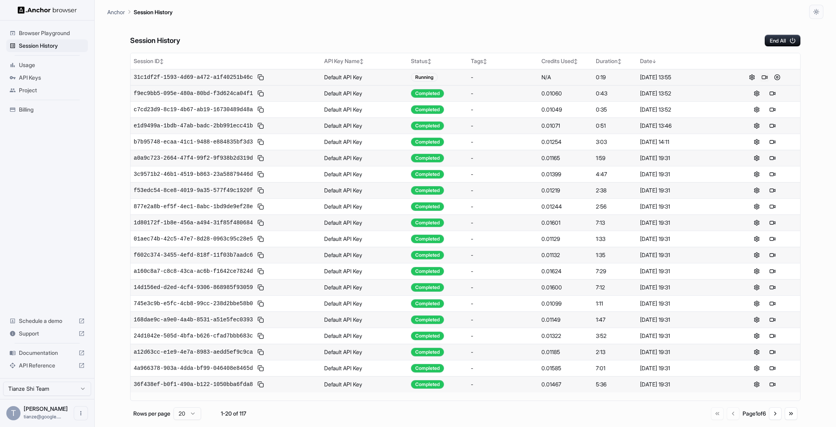
click at [760, 82] on button at bounding box center [764, 77] width 9 height 9
click at [777, 82] on button at bounding box center [777, 77] width 9 height 9
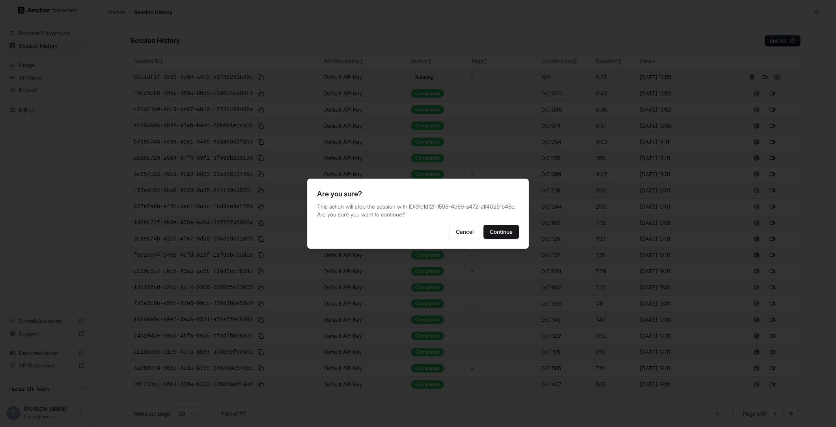
click at [517, 249] on div "Are you sure? This action will stop the session with ID: 31c1df2f-1593-4d69-a47…" at bounding box center [418, 214] width 222 height 70
click at [517, 239] on button "Continue" at bounding box center [502, 232] width 36 height 14
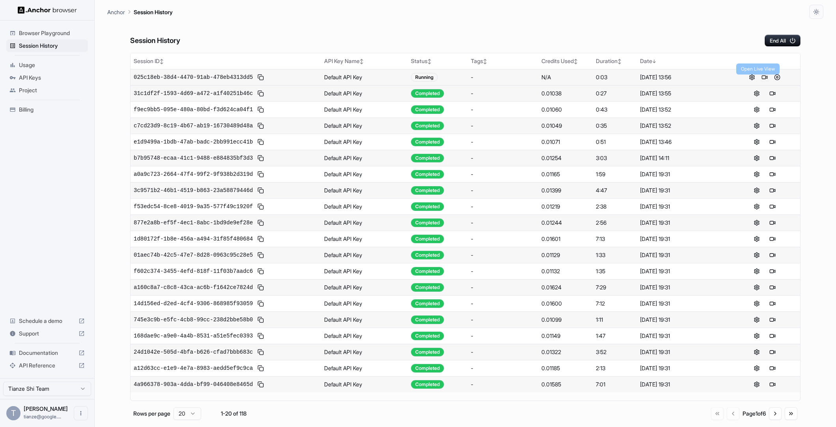
click at [763, 82] on button at bounding box center [764, 77] width 9 height 9
click at [778, 81] on button at bounding box center [777, 77] width 9 height 9
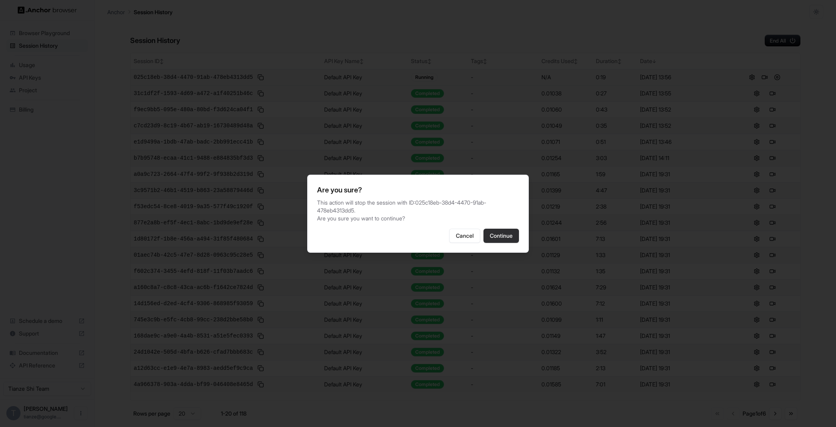
click at [514, 238] on button "Continue" at bounding box center [502, 236] width 36 height 14
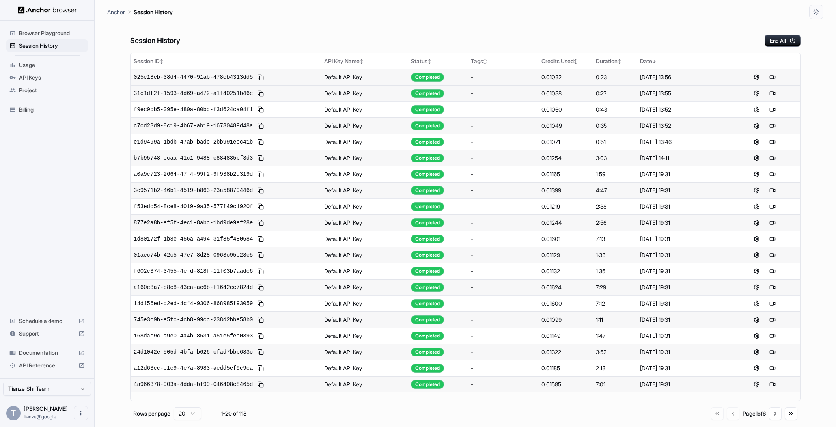
click at [37, 38] on div "Browser Playground" at bounding box center [47, 33] width 82 height 13
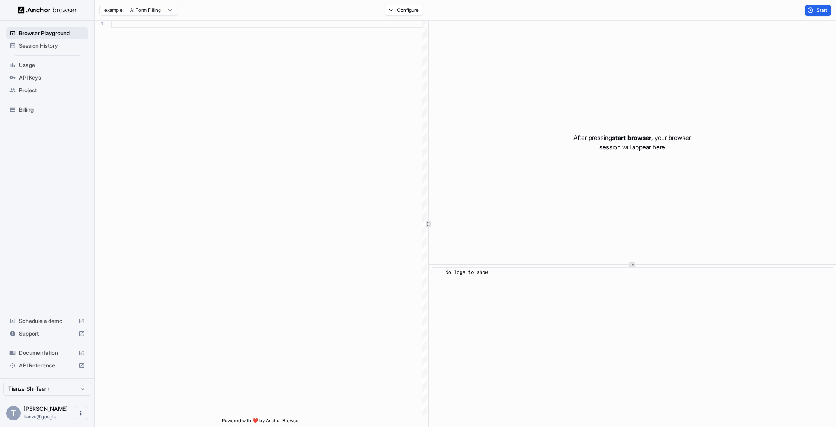
scroll to position [71, 0]
click at [52, 34] on span "Browser Playground" at bounding box center [52, 33] width 66 height 8
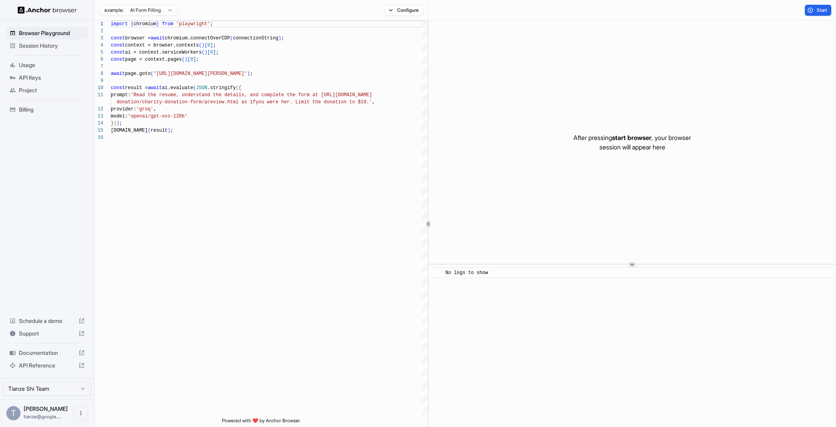
click at [52, 45] on span "Session History" at bounding box center [52, 46] width 66 height 8
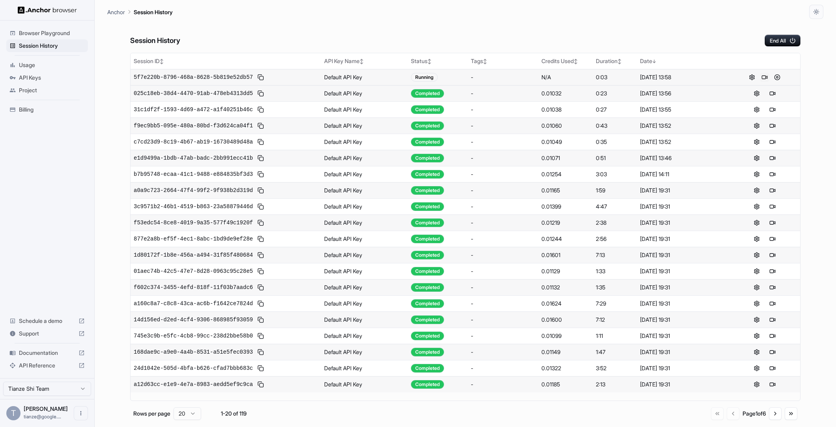
click at [762, 81] on button at bounding box center [764, 77] width 9 height 9
click at [777, 82] on button at bounding box center [777, 77] width 9 height 9
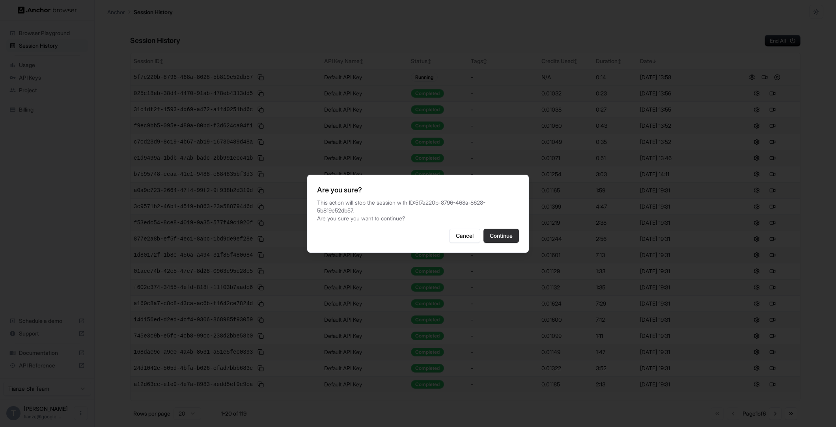
click at [509, 241] on button "Continue" at bounding box center [502, 236] width 36 height 14
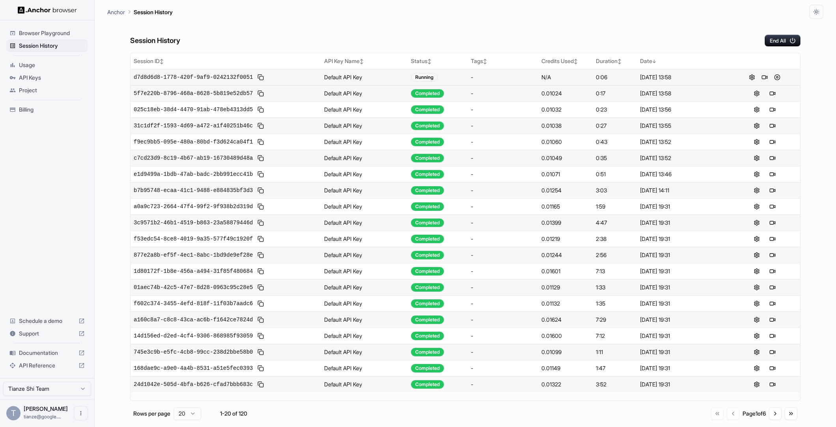
click at [763, 82] on button at bounding box center [764, 77] width 9 height 9
click at [777, 82] on button at bounding box center [777, 77] width 9 height 9
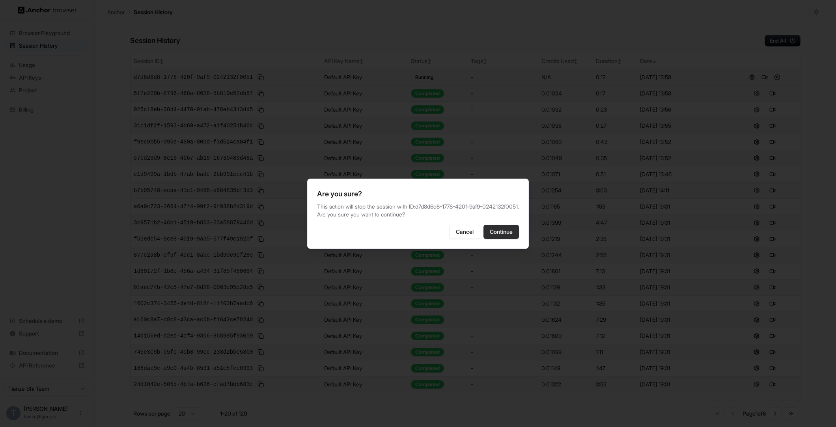
click at [514, 239] on button "Continue" at bounding box center [502, 232] width 36 height 14
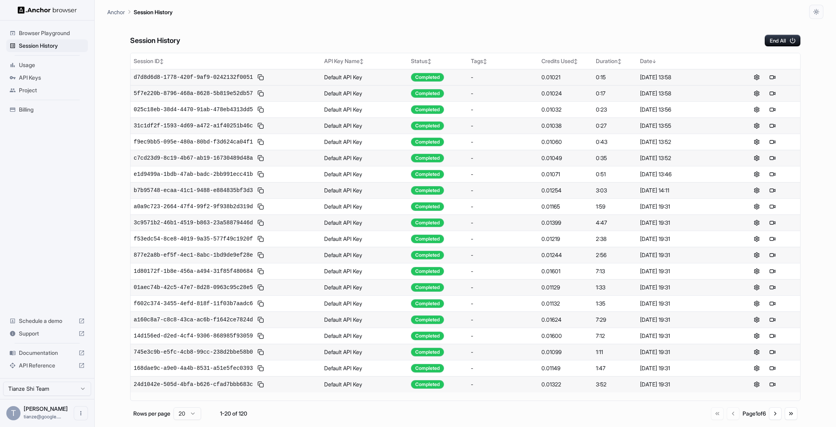
click at [43, 36] on span "Browser Playground" at bounding box center [52, 33] width 66 height 8
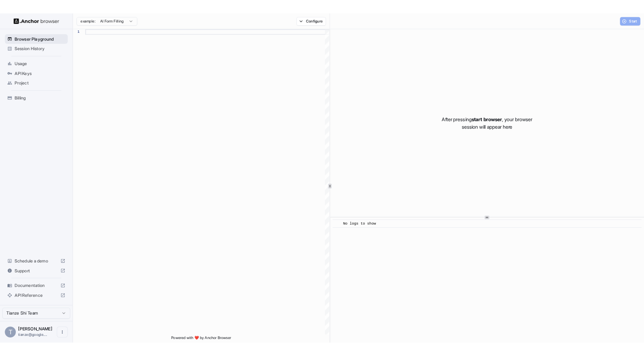
scroll to position [71, 0]
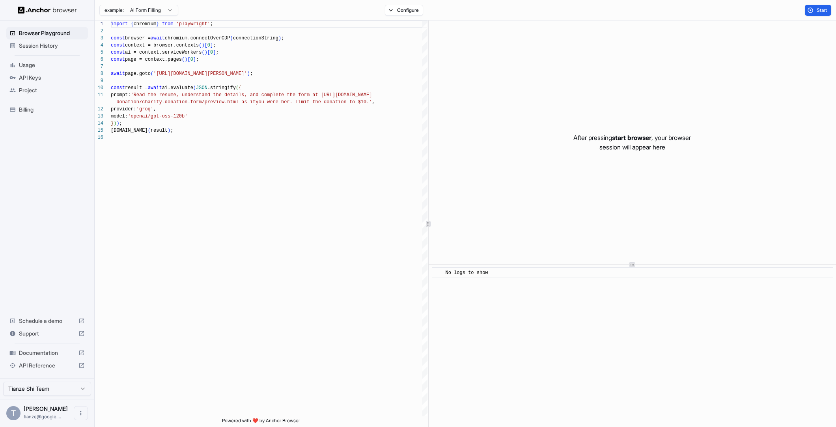
click at [39, 48] on span "Session History" at bounding box center [52, 46] width 66 height 8
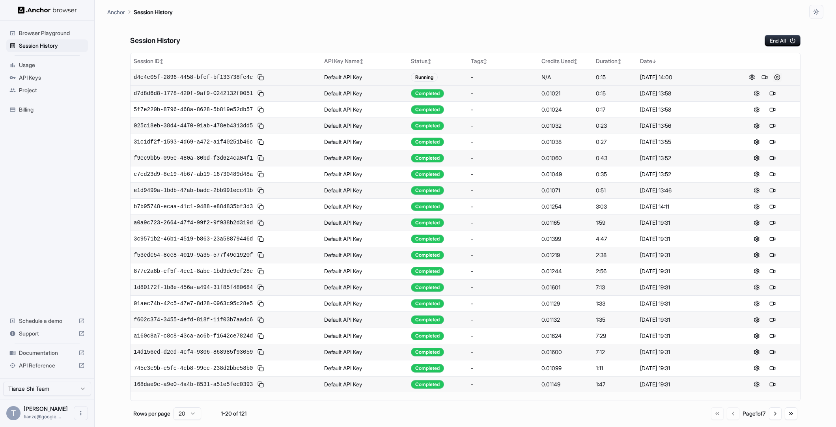
click at [774, 82] on button at bounding box center [777, 77] width 9 height 9
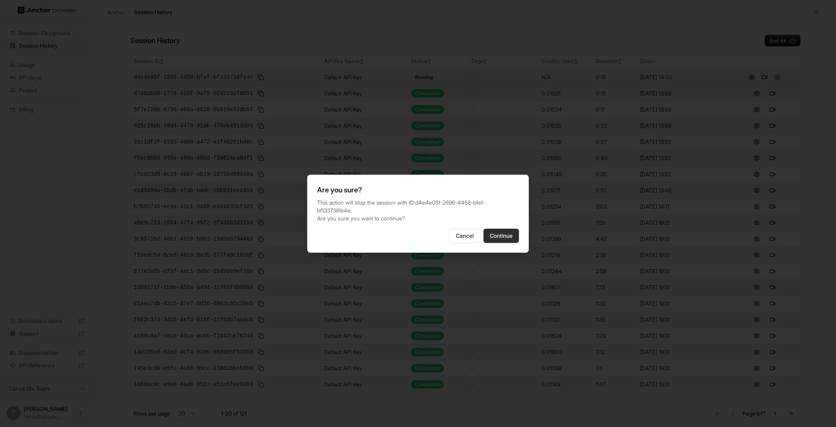
click at [508, 236] on button "Continue" at bounding box center [502, 236] width 36 height 14
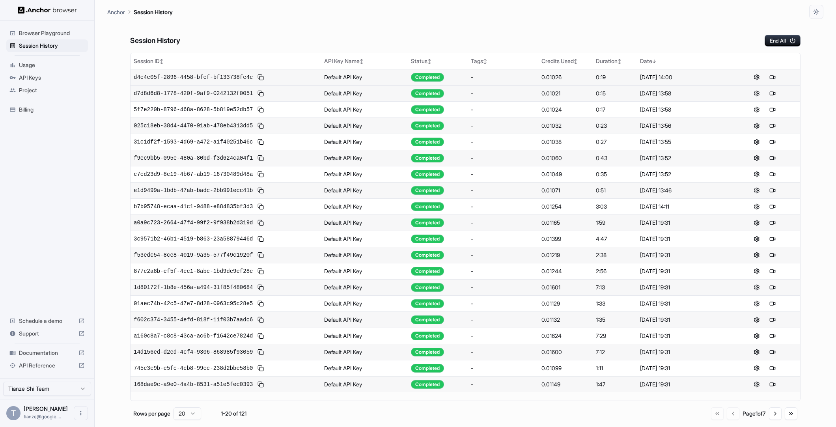
click at [37, 116] on div "Billing" at bounding box center [47, 109] width 82 height 13
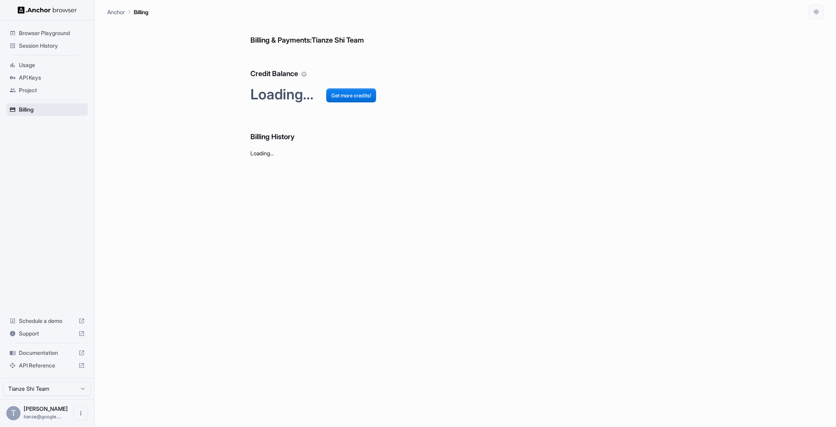
click at [36, 114] on span "Billing" at bounding box center [52, 110] width 66 height 8
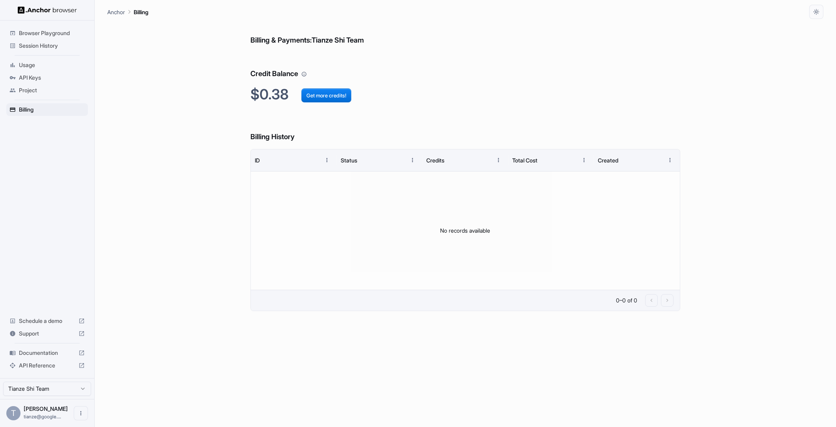
click at [44, 43] on span "Session History" at bounding box center [52, 46] width 66 height 8
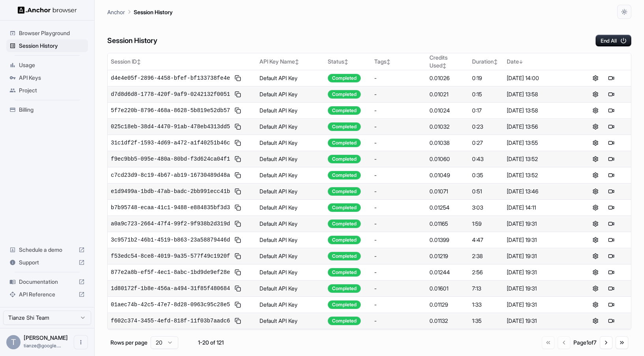
click at [75, 318] on html "Browser Playground Session History Usage API Keys Project Billing Schedule a de…" at bounding box center [322, 178] width 644 height 356
click at [56, 180] on div "Browser Playground Session History Usage API Keys Project Billing Schedule a de…" at bounding box center [47, 164] width 94 height 286
click at [38, 63] on span "Usage" at bounding box center [52, 65] width 66 height 8
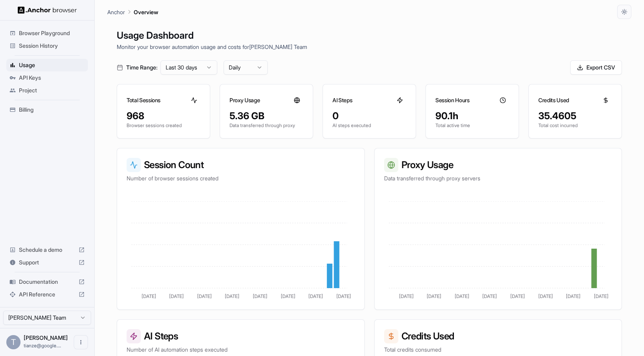
click at [47, 37] on span "Browser Playground" at bounding box center [52, 33] width 66 height 8
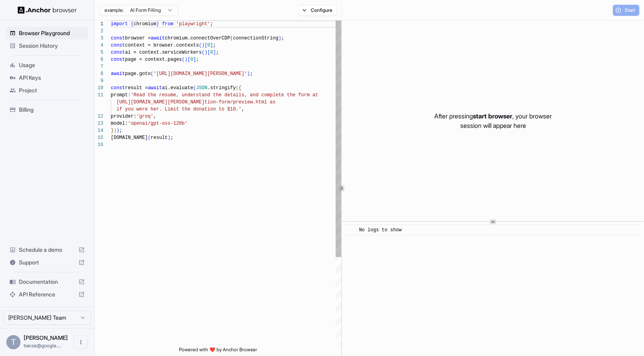
scroll to position [71, 0]
click at [45, 48] on span "Session History" at bounding box center [52, 46] width 66 height 8
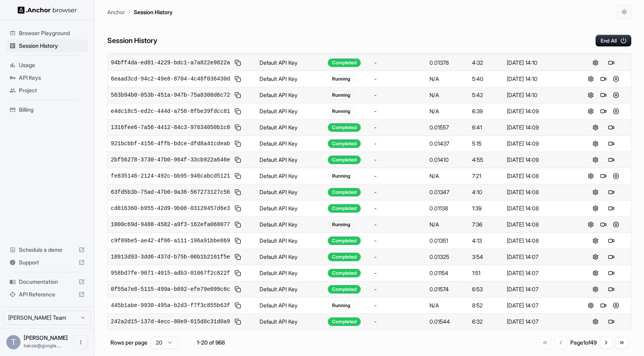
scroll to position [247, 0]
click at [600, 349] on button "Go to next page" at bounding box center [606, 342] width 13 height 13
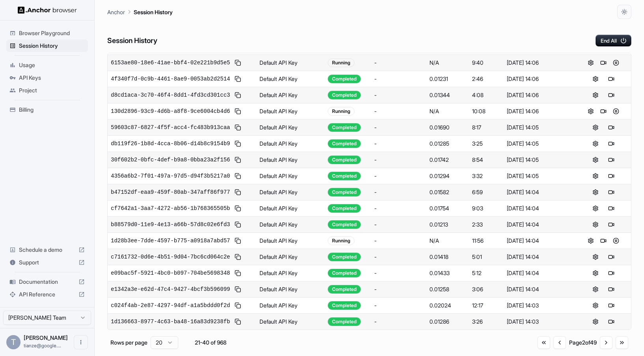
scroll to position [0, 0]
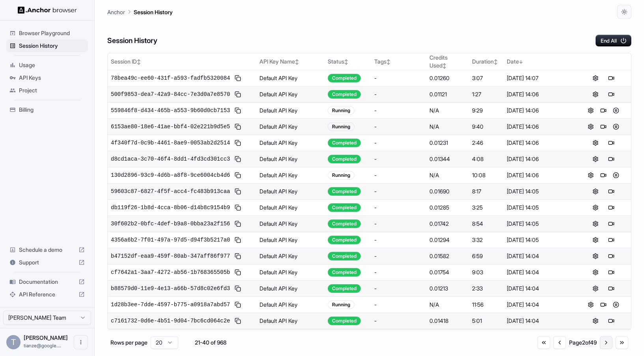
click at [600, 349] on button "Go to next page" at bounding box center [606, 342] width 13 height 13
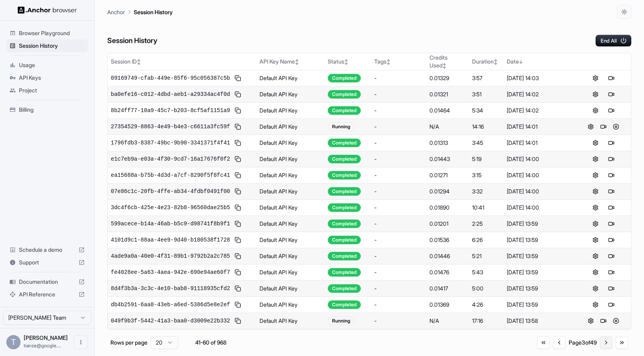
click at [600, 349] on button "Go to next page" at bounding box center [606, 342] width 13 height 13
click at [553, 349] on button "Go to previous page" at bounding box center [559, 342] width 13 height 13
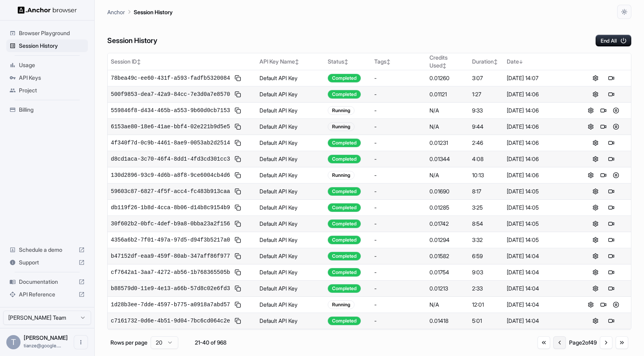
click at [553, 349] on button "Go to previous page" at bounding box center [559, 342] width 13 height 13
click at [541, 349] on div "Go to first page Go to previous page Page 2 of 49 Go to next page Go to last pa…" at bounding box center [583, 342] width 91 height 13
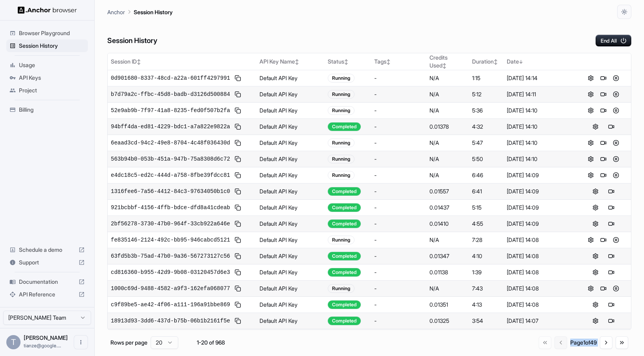
click at [541, 349] on div "Go to first page Go to previous page Page 1 of 49 Go to next page Go to last pa…" at bounding box center [584, 342] width 90 height 13
click at [511, 34] on div "Session History End All" at bounding box center [369, 33] width 524 height 28
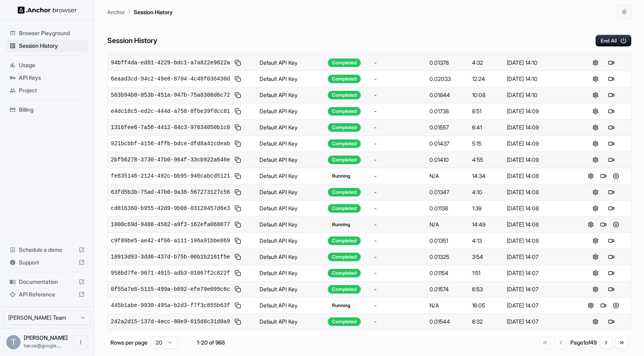
scroll to position [247, 0]
click at [603, 346] on button "Go to next page" at bounding box center [606, 342] width 13 height 13
click at [600, 344] on button "Go to next page" at bounding box center [606, 342] width 13 height 13
click at [602, 347] on button "Go to next page" at bounding box center [606, 342] width 13 height 13
click at [600, 349] on button "Go to next page" at bounding box center [606, 342] width 13 height 13
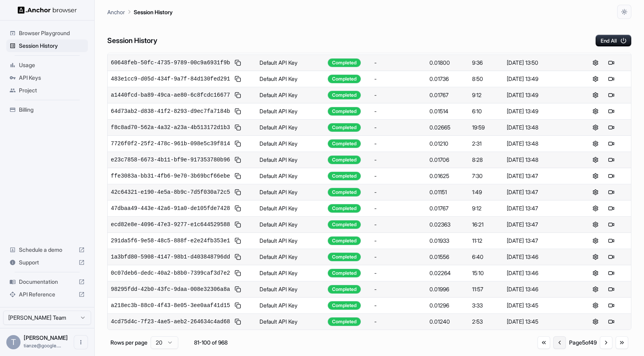
click at [553, 349] on button "Go to previous page" at bounding box center [559, 342] width 13 height 13
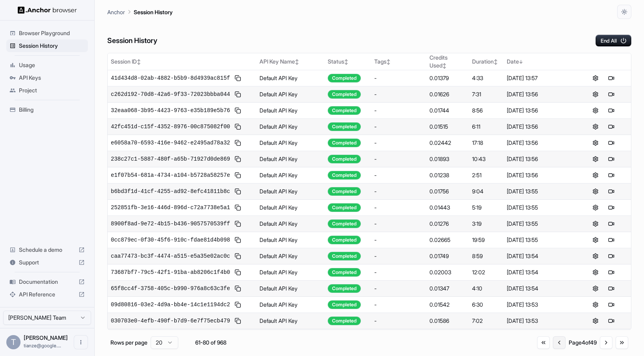
click at [553, 340] on button "Go to previous page" at bounding box center [559, 342] width 13 height 13
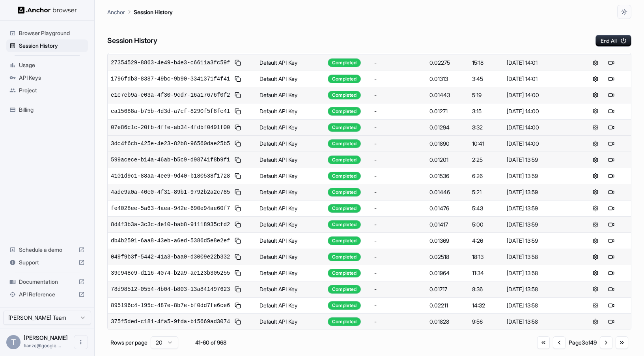
scroll to position [247, 0]
click at [553, 346] on button "Go to previous page" at bounding box center [559, 342] width 13 height 13
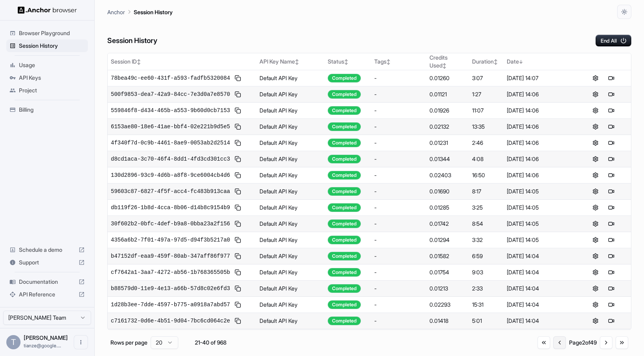
click at [553, 346] on button "Go to previous page" at bounding box center [559, 342] width 13 height 13
click at [601, 343] on button "Go to next page" at bounding box center [606, 342] width 13 height 13
click at [601, 344] on button "Go to next page" at bounding box center [606, 342] width 13 height 13
click at [603, 348] on button "Go to next page" at bounding box center [606, 342] width 13 height 13
click at [537, 348] on button "Go to first page" at bounding box center [543, 342] width 13 height 13
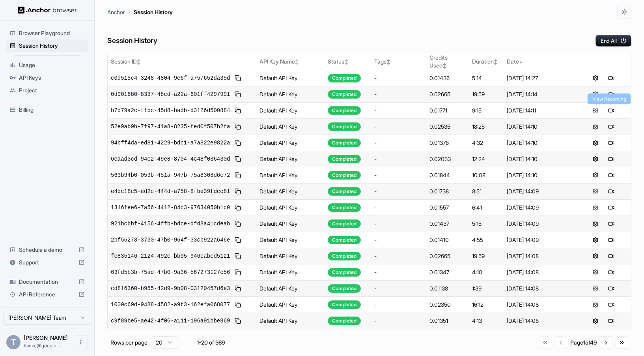
click at [612, 99] on button at bounding box center [611, 94] width 9 height 9
